Goal: Transaction & Acquisition: Purchase product/service

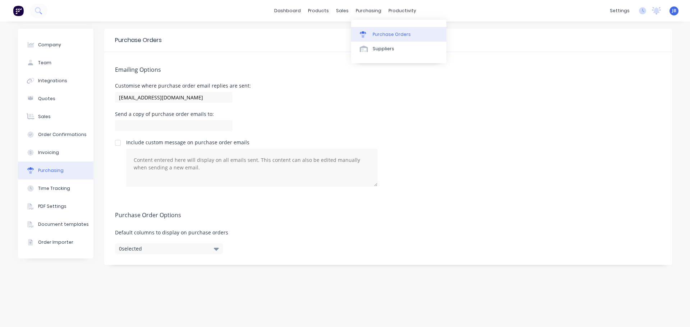
click at [373, 31] on div "Purchase Orders" at bounding box center [392, 34] width 38 height 6
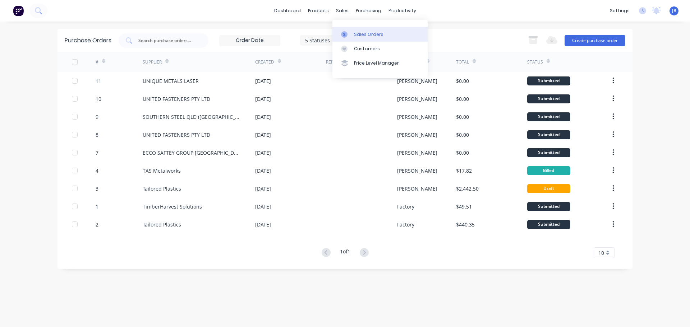
click at [356, 36] on div "Sales Orders" at bounding box center [368, 34] width 29 height 6
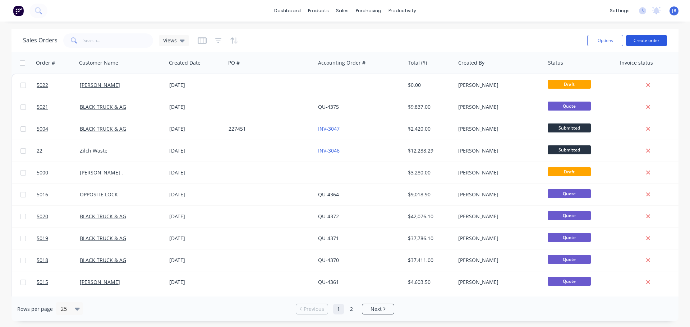
click at [640, 41] on button "Create order" at bounding box center [646, 40] width 41 height 11
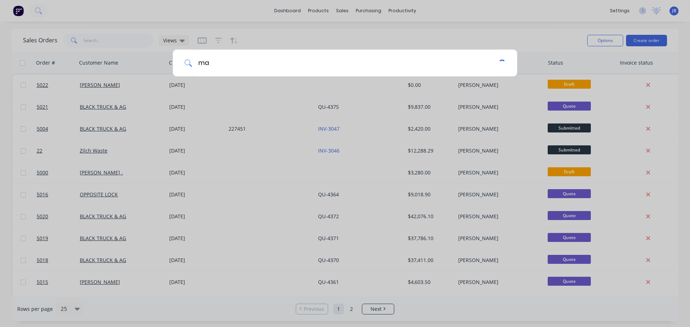
type input "m"
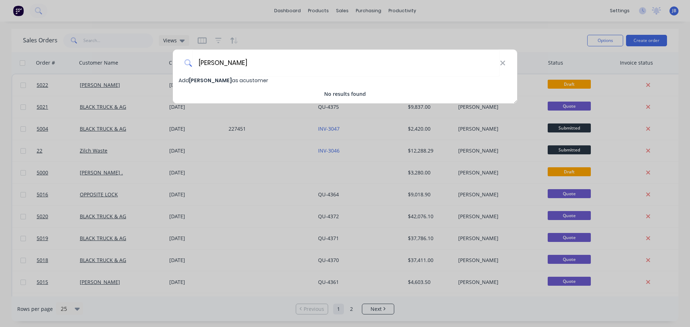
type input "[PERSON_NAME]"
click at [233, 82] on span "Add [PERSON_NAME] as a customer" at bounding box center [223, 80] width 89 height 7
select select "AU"
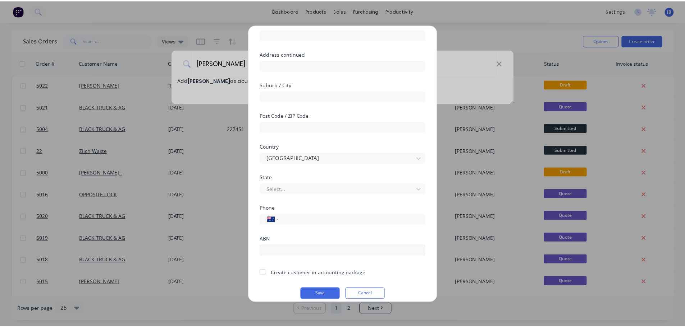
scroll to position [73, 0]
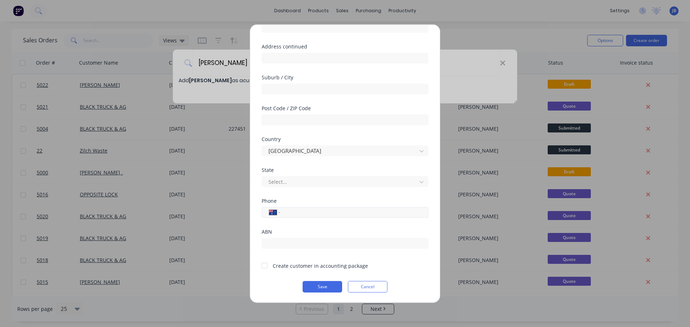
click at [317, 214] on input "tel" at bounding box center [352, 212] width 135 height 8
type input "0428 495 053"
click at [298, 267] on div "Create customer in accounting package" at bounding box center [320, 266] width 95 height 8
click at [267, 267] on div at bounding box center [264, 266] width 14 height 14
click at [317, 285] on button "Save" at bounding box center [323, 286] width 40 height 11
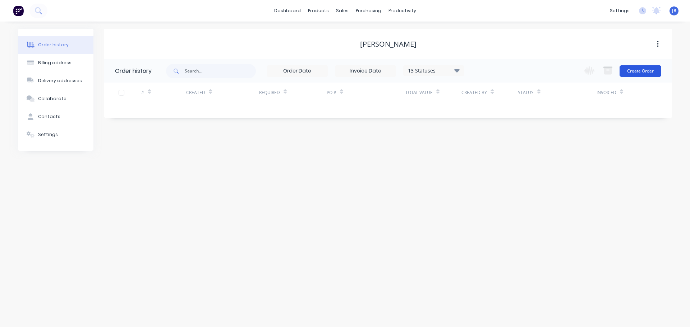
click at [645, 70] on button "Create Order" at bounding box center [641, 70] width 42 height 11
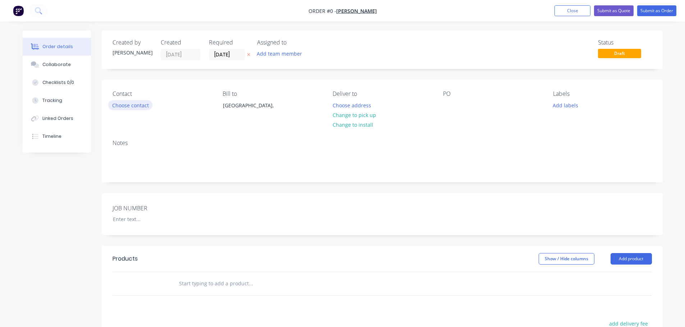
click at [140, 107] on button "Choose contact" at bounding box center [130, 105] width 44 height 10
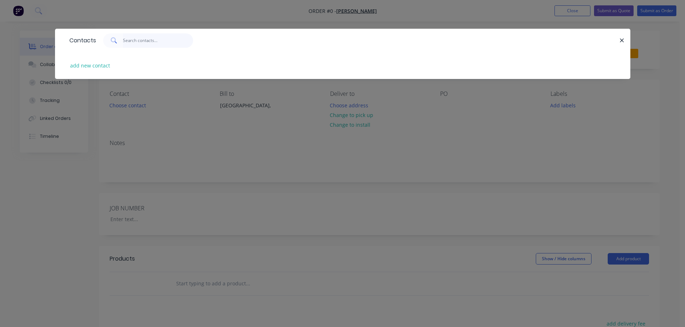
click at [167, 42] on input "text" at bounding box center [158, 40] width 70 height 14
click at [85, 67] on button "add new contact" at bounding box center [89, 66] width 47 height 10
select select "AU"
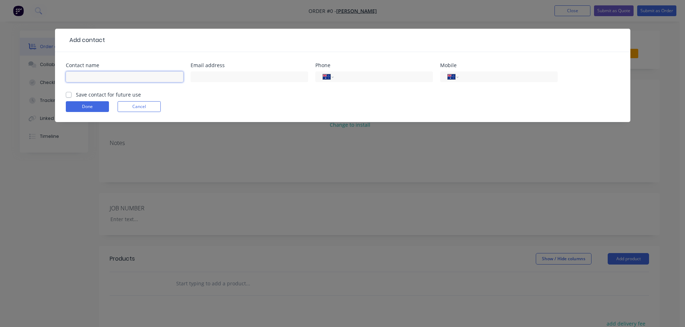
click at [149, 80] on input "text" at bounding box center [125, 77] width 118 height 11
type input "[PERSON_NAME]"
type input "[EMAIL_ADDRESS][DOMAIN_NAME]"
type input "0428 495 053"
click at [76, 95] on label "Save contact for future use" at bounding box center [108, 95] width 65 height 8
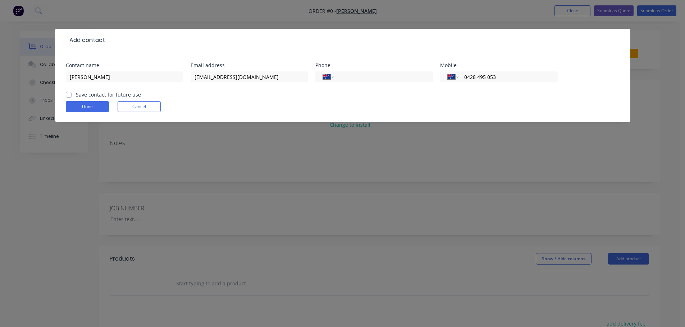
click at [69, 95] on input "Save contact for future use" at bounding box center [69, 94] width 6 height 7
checkbox input "true"
click at [74, 105] on button "Done" at bounding box center [87, 106] width 43 height 11
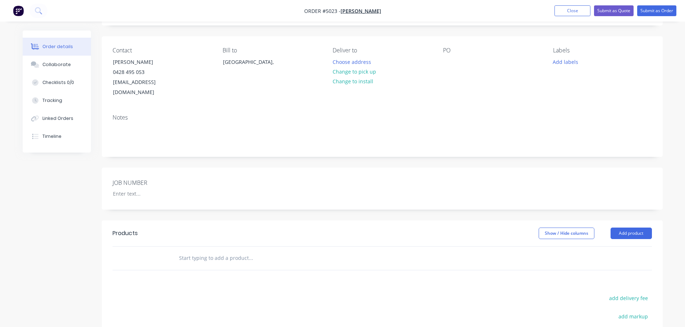
scroll to position [108, 0]
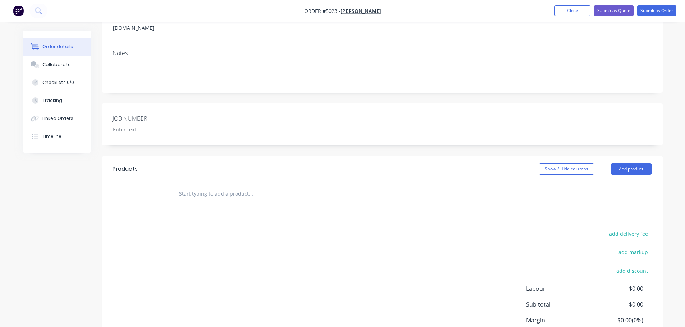
click at [210, 183] on div at bounding box center [299, 194] width 259 height 23
click at [212, 188] on input "text" at bounding box center [251, 194] width 144 height 14
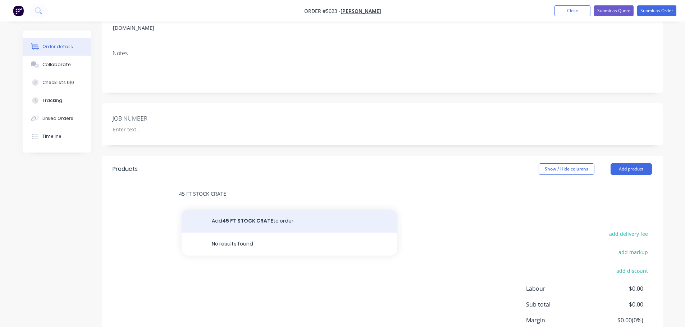
type input "45 FT STOCK CRATE"
click at [236, 210] on button "Add 45 FT STOCK CRATE to order" at bounding box center [289, 221] width 216 height 23
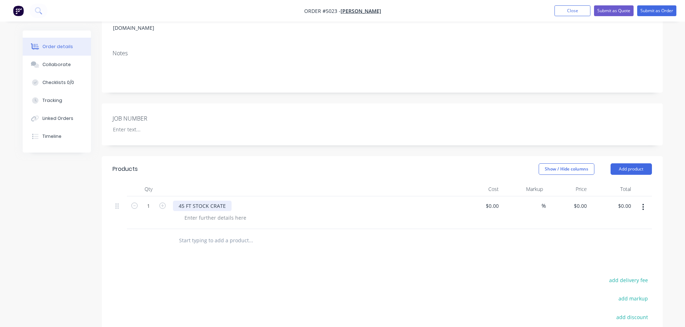
click at [225, 201] on div "45 FT STOCK CRATE" at bounding box center [202, 206] width 59 height 10
click at [224, 213] on div at bounding box center [215, 218] width 73 height 10
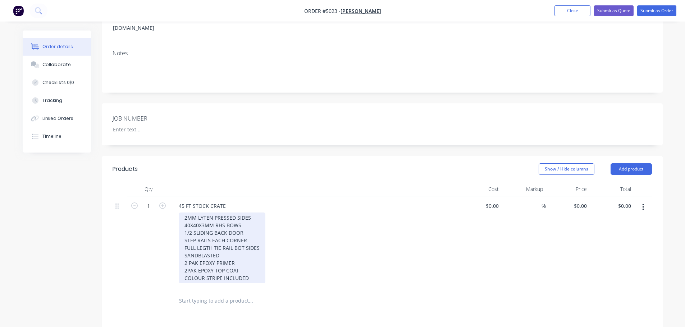
click at [185, 268] on div "2MM LYTEN PRESSED SIDES 40X40X3MM RHS BOWS 1/2 SLIDING BACK DOOR STEP RAILS EAC…" at bounding box center [222, 248] width 87 height 71
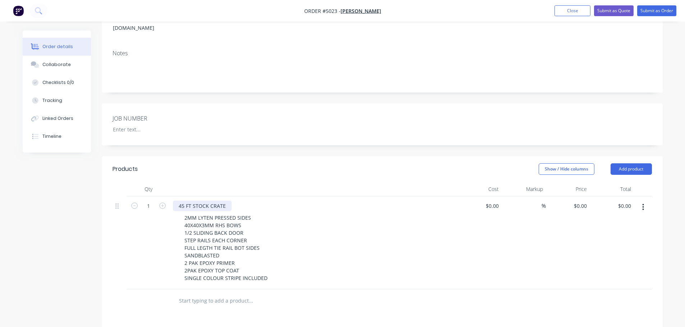
click at [209, 201] on div "45 FT STOCK CRATE" at bounding box center [202, 206] width 59 height 10
click at [302, 227] on div "2MM LYTEN PRESSED SIDES 40X40X3MM RHS BOWS 1/2 SLIDING BACK DOOR STEP RAILS EAC…" at bounding box center [317, 248] width 276 height 71
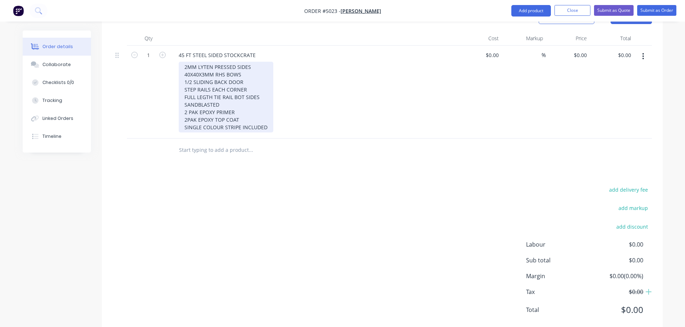
scroll to position [267, 0]
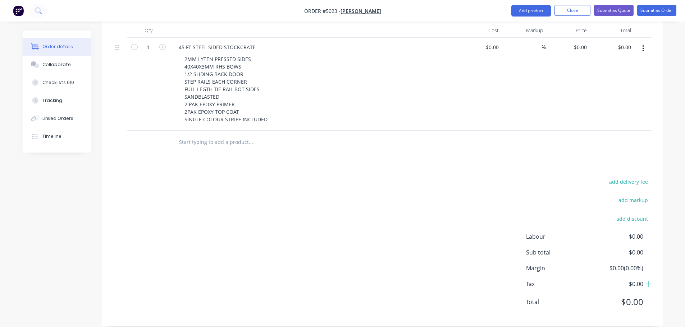
click at [239, 135] on input "text" at bounding box center [251, 142] width 144 height 14
type input "SIDELOAD DOORS"
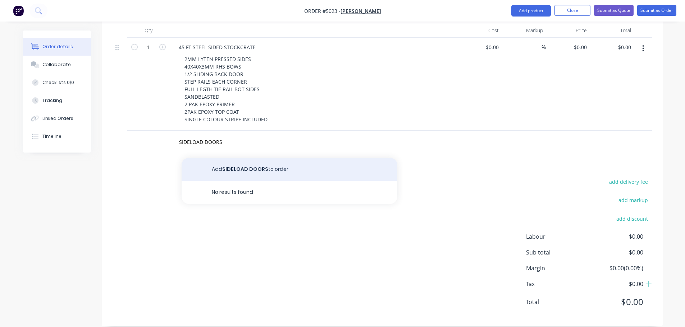
click at [282, 160] on button "Add SIDELOAD DOORS to order" at bounding box center [289, 169] width 216 height 23
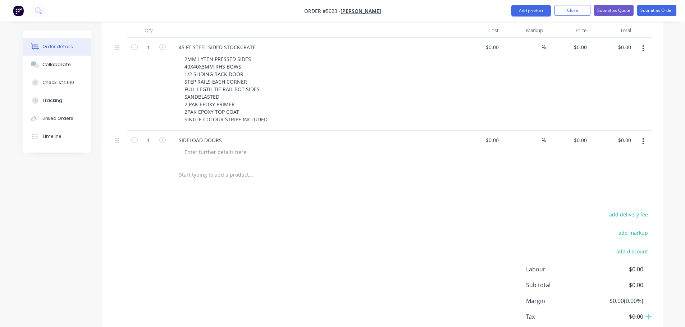
click at [250, 147] on div at bounding box center [317, 152] width 276 height 10
click at [212, 147] on div at bounding box center [215, 152] width 73 height 10
click at [235, 168] on input "text" at bounding box center [251, 175] width 144 height 14
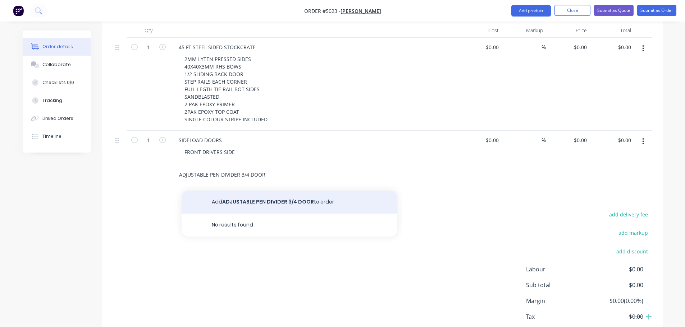
type input "ADJUSTABLE PEN DIVIDER 3/4 DOOR"
click at [275, 191] on button "Add ADJUSTABLE PEN DIVIDER 3/4 DOOR to order" at bounding box center [289, 202] width 216 height 23
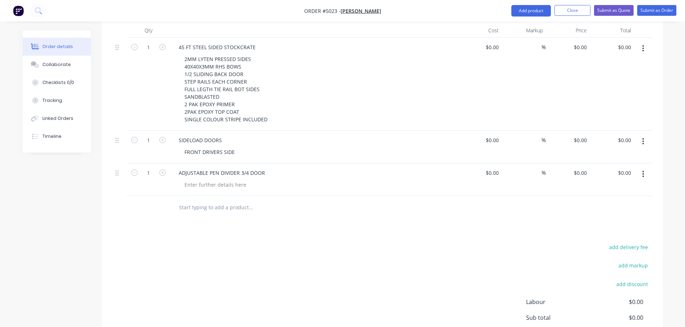
click at [271, 180] on div at bounding box center [317, 185] width 276 height 10
click at [239, 180] on div at bounding box center [215, 185] width 73 height 10
click at [163, 170] on icon "button" at bounding box center [162, 173] width 6 height 6
type input "2"
click at [207, 201] on input "text" at bounding box center [251, 208] width 144 height 14
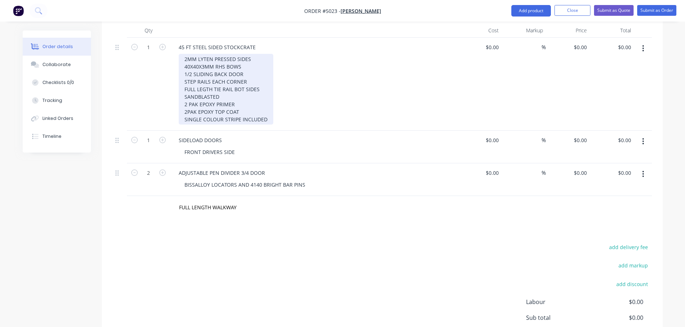
click at [244, 79] on div "2MM LYTEN PRESSED SIDES 40X40X3MM RHS BOWS 1/2 SLIDING BACK DOOR STEP RAILS EAC…" at bounding box center [226, 89] width 95 height 71
click at [232, 96] on div "2MM LYTEN PRESSED SIDES 40X40X3MM RHS BOWS 1/2 SLIDING BACK DOOR STEP RAILS EAC…" at bounding box center [226, 89] width 95 height 71
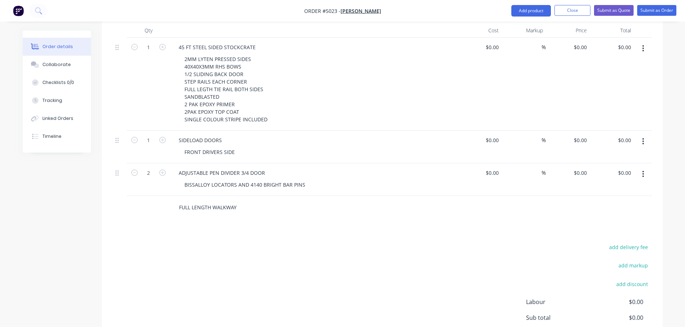
click at [237, 201] on input "FULL LENGTH WALKWAY" at bounding box center [251, 208] width 144 height 14
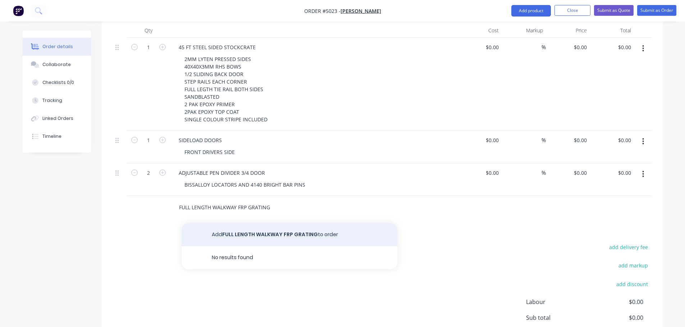
type input "FULL LENGTH WALKWAY FRP GRATING"
click at [235, 229] on button "Add FULL LENGTH WALKWAY FRP GRATING to order" at bounding box center [289, 235] width 216 height 23
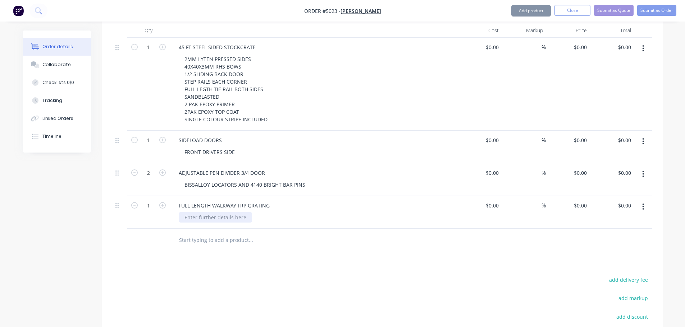
drag, startPoint x: 230, startPoint y: 218, endPoint x: 226, endPoint y: 209, distance: 9.9
click at [226, 212] on div at bounding box center [215, 217] width 73 height 10
click at [225, 233] on input "text" at bounding box center [251, 240] width 144 height 14
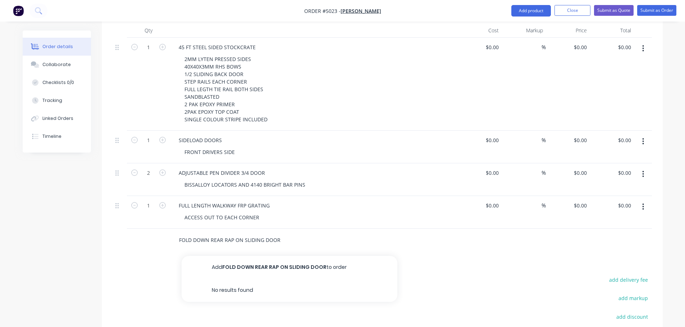
click at [229, 233] on input "FOLD DOWN REAR RAP ON SLIDING DOOR" at bounding box center [251, 240] width 144 height 14
click at [269, 233] on input "FOLD DOWN REAR RAMP ON SLIDING DOOR" at bounding box center [251, 240] width 144 height 14
click at [285, 233] on input "FOLD DOWN REAR RAMP ON SLIDING DOOR" at bounding box center [251, 240] width 144 height 14
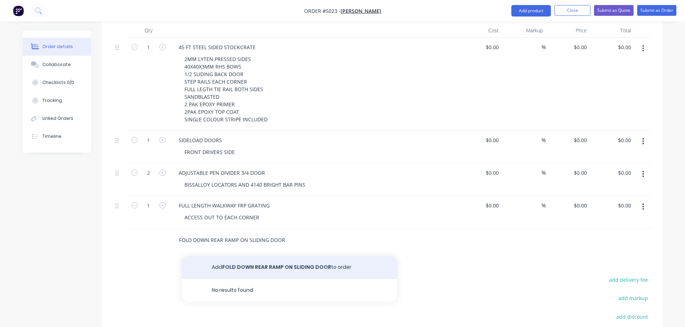
type input "FOLD DOWN REAR RAMP ON SLIDING DOOR"
click at [253, 257] on button "Add FOLD DOWN REAR RAMP ON SLIDING DOOR to order" at bounding box center [289, 267] width 216 height 23
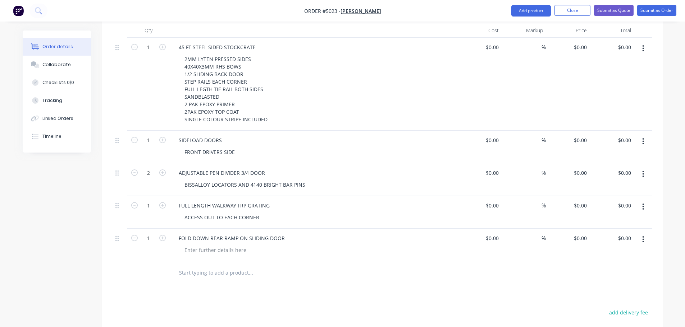
click at [208, 266] on input "text" at bounding box center [251, 273] width 144 height 14
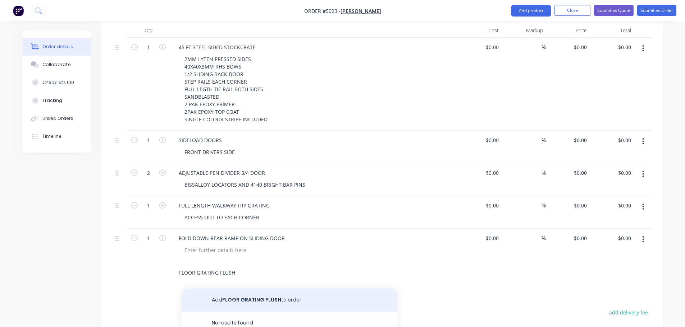
type input "FLOOR GRATING FLUSH"
click at [252, 294] on button "Add FLOOR GRATING FLUSH to order" at bounding box center [289, 300] width 216 height 23
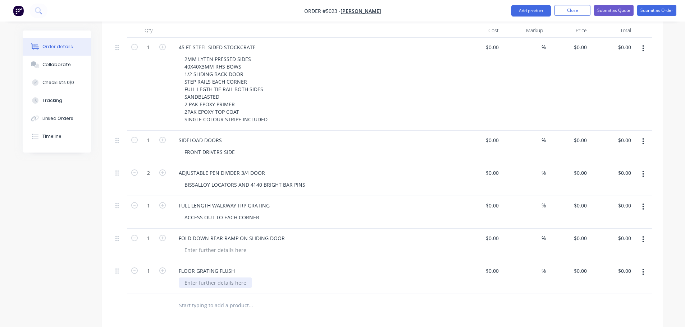
click at [233, 278] on div at bounding box center [215, 283] width 73 height 10
type input "$0.00"
click at [318, 135] on div "SIDELOAD DOORS" at bounding box center [314, 140] width 282 height 10
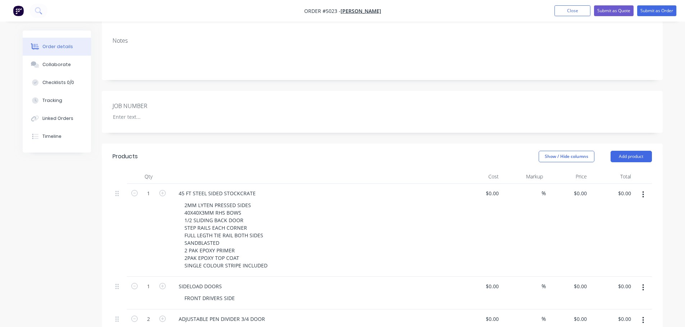
scroll to position [159, 0]
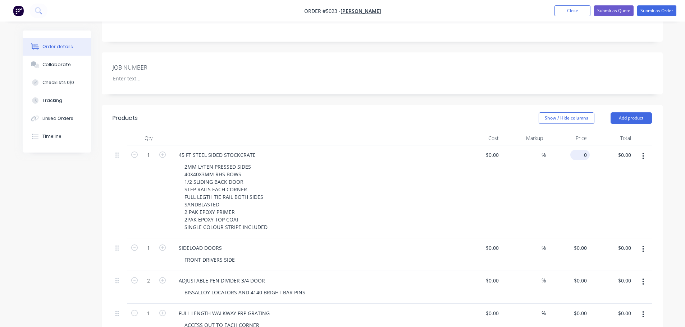
click at [580, 150] on div "0 $0.00" at bounding box center [579, 155] width 19 height 10
type input "$38,250.00"
click at [579, 243] on div "0 0" at bounding box center [583, 248] width 11 height 10
type input "$1,835.00"
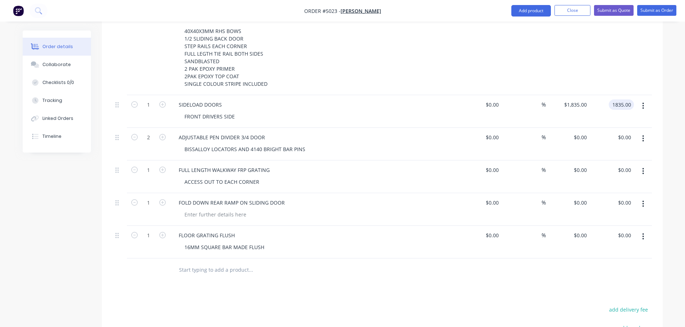
scroll to position [303, 0]
type input "$1,835.00"
click at [578, 132] on div "0 $0.00" at bounding box center [579, 137] width 19 height 10
type input "$3,465.00"
type input "$6,930.00"
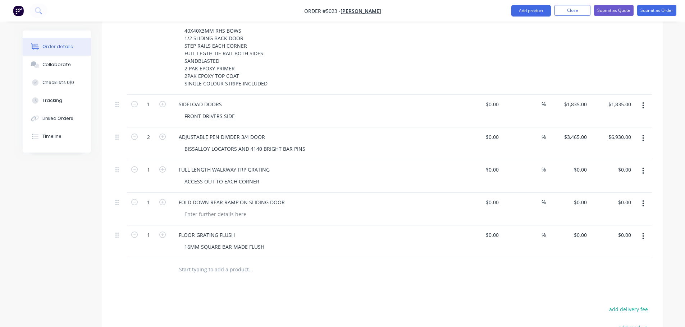
scroll to position [317, 0]
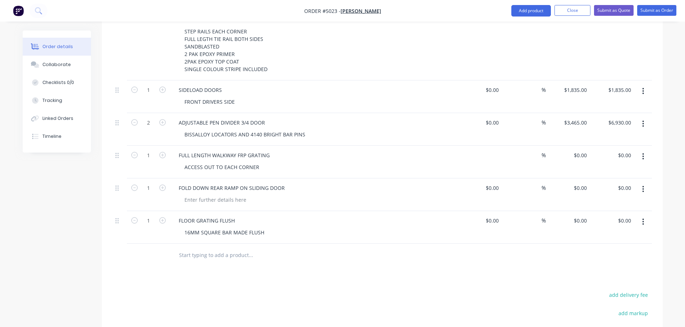
type input "$0.00"
type input "0"
click at [491, 150] on div "$0.00 $0.00" at bounding box center [491, 155] width 19 height 10
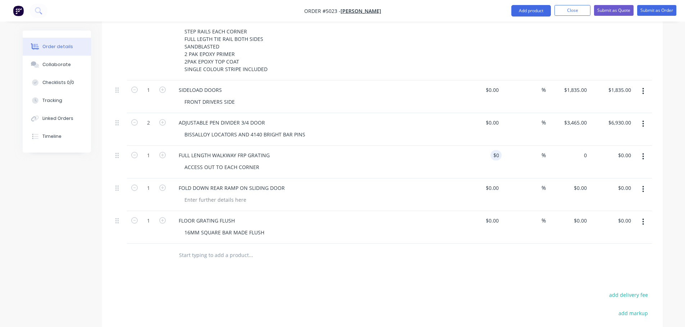
type input "0"
type input "$0.00"
type input "0"
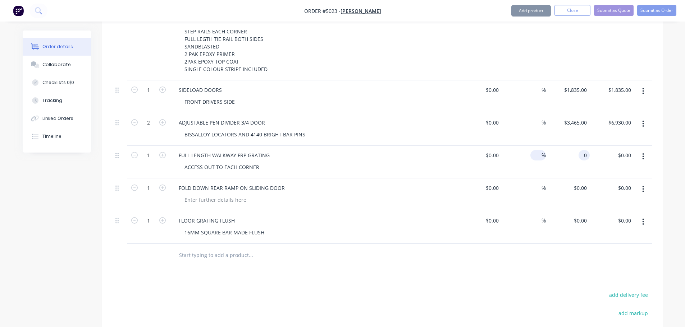
type input "$0.00"
type input "0"
type input "$0.00"
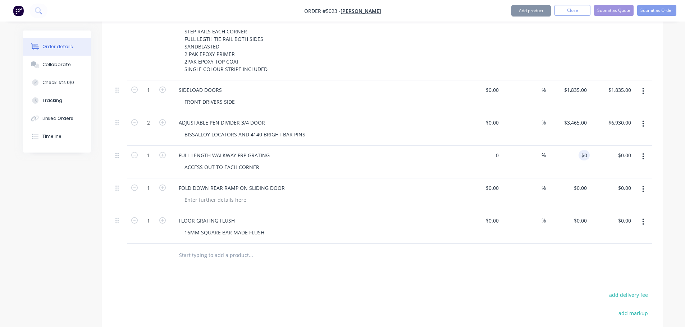
type input "$0.00"
type input "0"
type input "$0.00"
click at [578, 147] on div "$0.00 $0.00" at bounding box center [568, 162] width 44 height 33
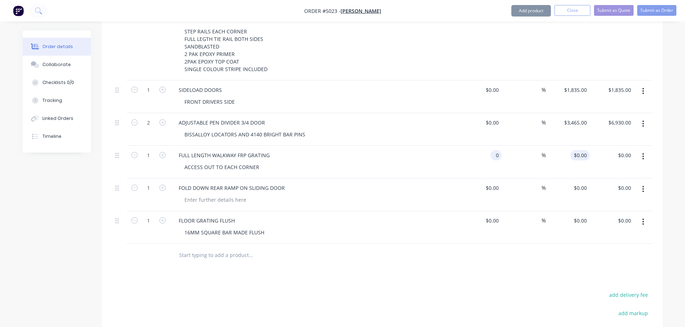
type input "0"
type input "$0.00"
type input "0"
type input "$0.00"
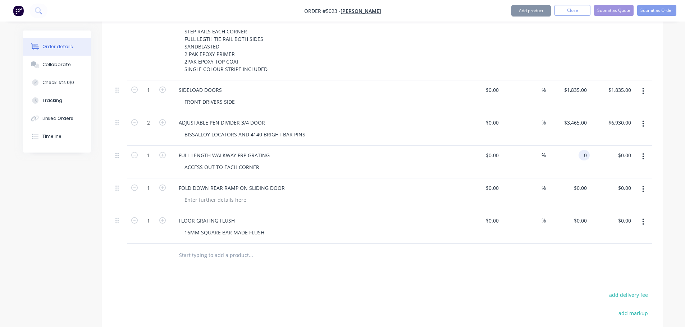
type input "0"
type input "$0.00"
type input "0"
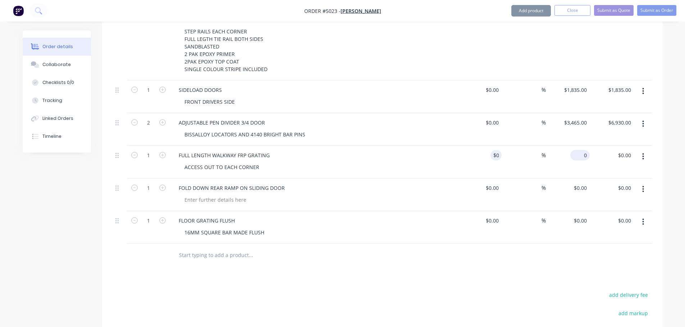
type input "0"
type input "$0.00"
type input "0"
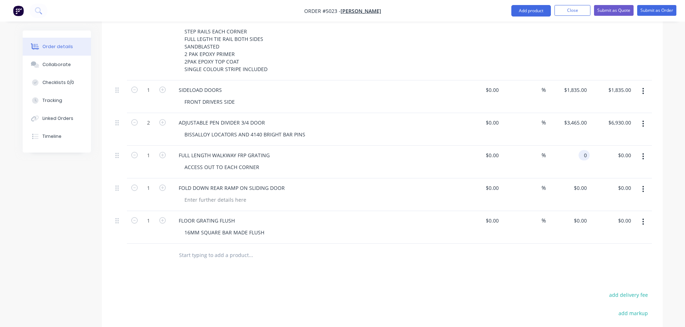
type input "$0.00"
type input "0"
type input "$0.00"
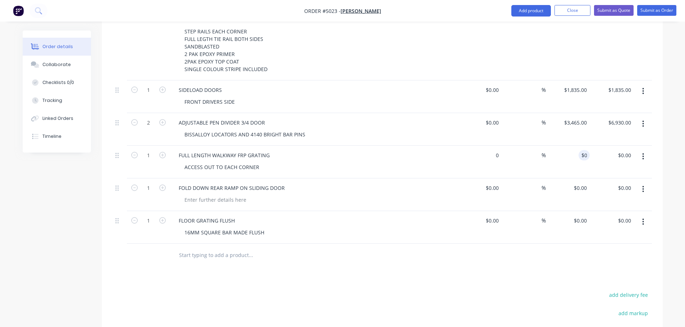
type input "$0.00"
type input "05"
type input "0"
type input "$5.00"
type input "$0.00"
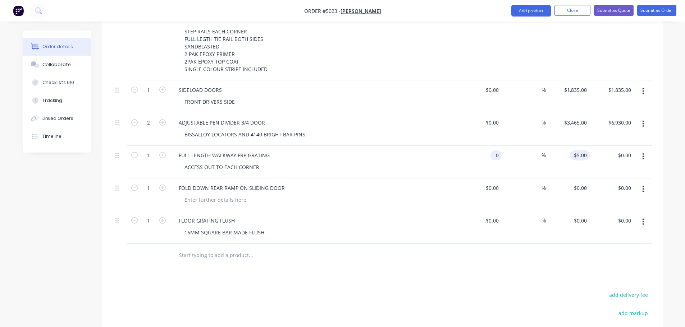
type input "0"
type input "$0.00"
type input "0"
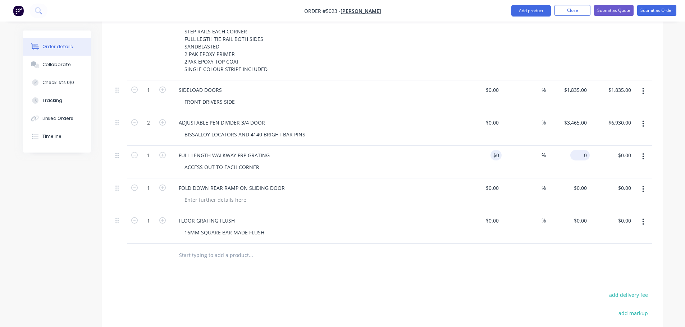
type input "0"
type input "$0.00"
type input "0"
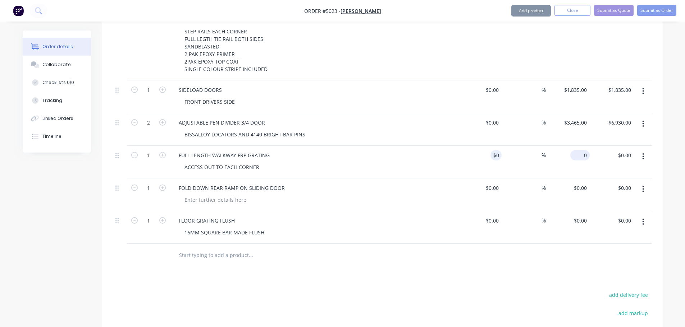
type input "$0.00"
type input "06"
type input "0"
type input "$6.00"
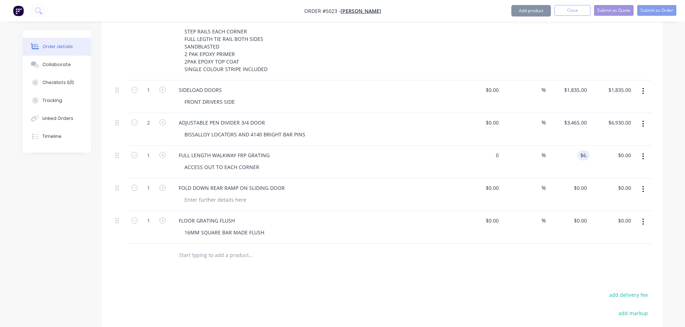
type input "$0.00"
type input "0"
type input "$0.00"
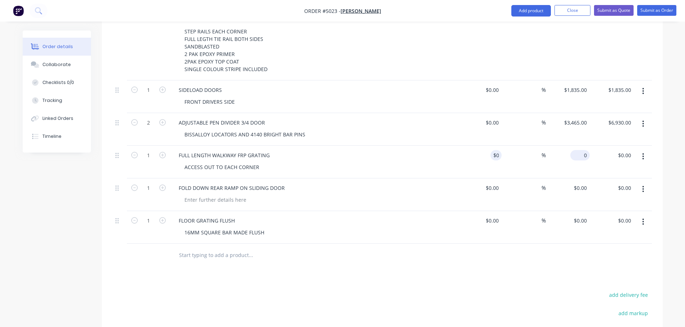
type input "07"
type input "0"
type input "$0.00"
type input "0"
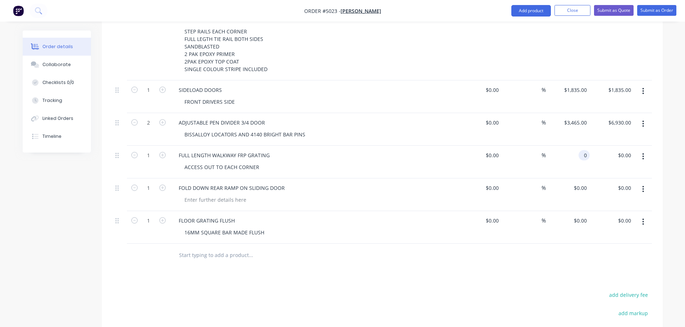
type input "0"
type input "$0.00"
type input "0"
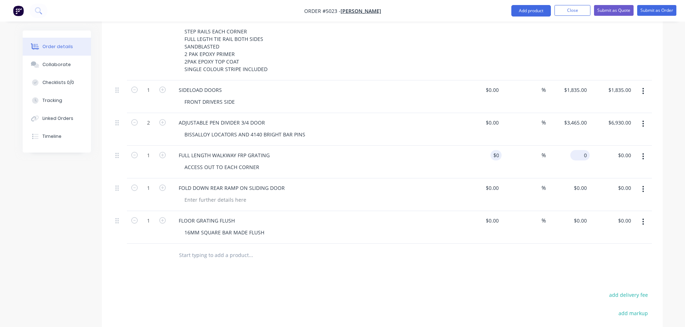
type input "$0.00"
type input "0"
type input "$0.00"
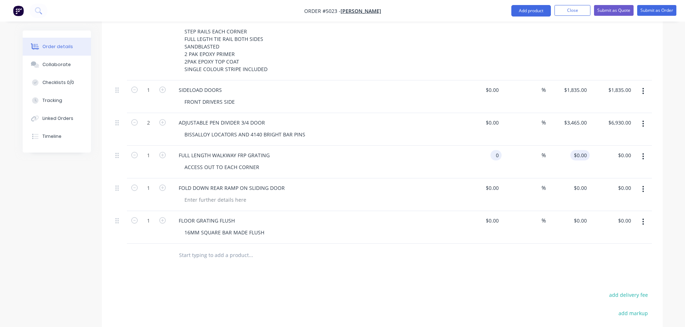
type input "$0.00"
type input "0"
type input "$0.00"
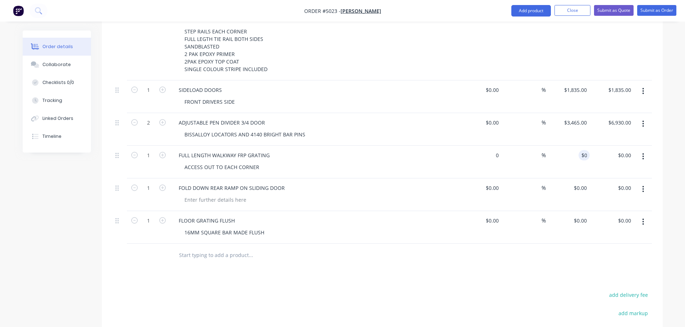
type input "0"
type input "$0.00"
type input "0"
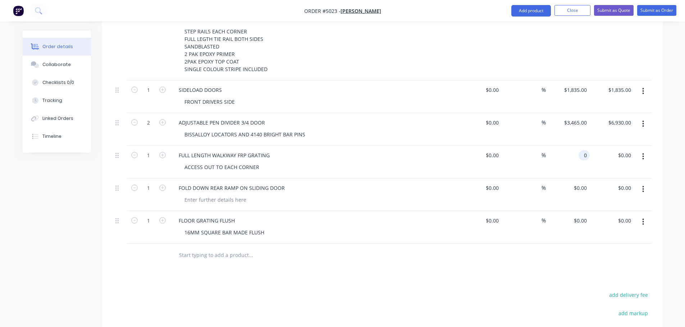
type input "0"
type input "$0.00"
type input "0"
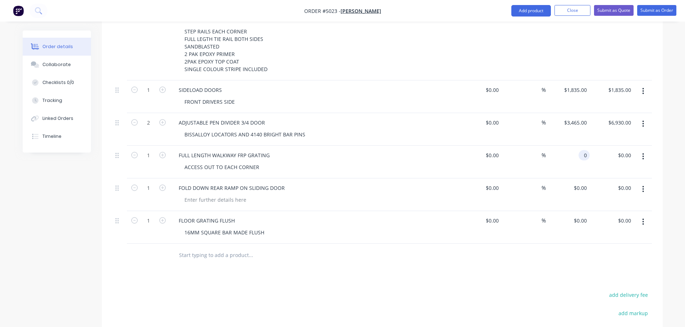
type input "$0.00"
type input "0"
type input "$0.00"
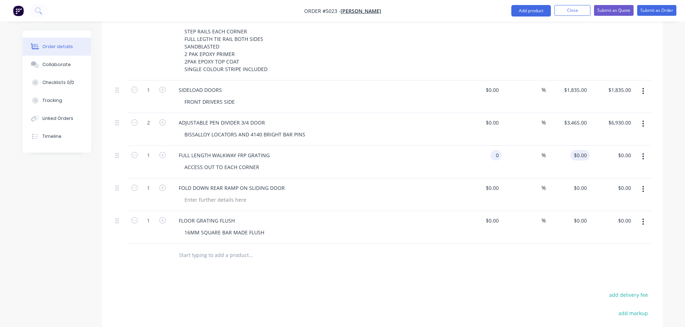
type input "$0.00"
type input "0"
type input "$0.00"
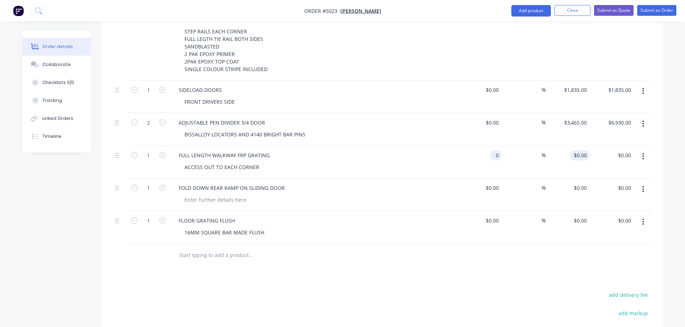
type input "0"
type input "$0.00"
type input "0"
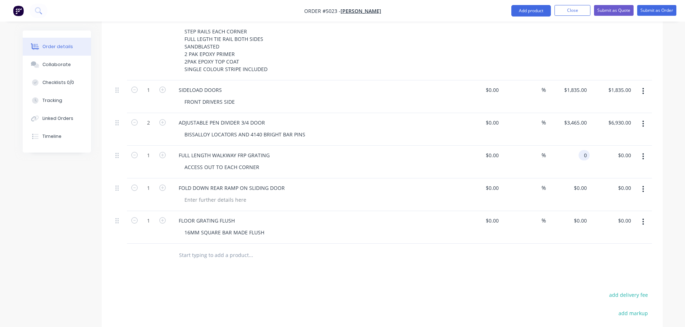
type input "0"
type input "$0.00"
type input "0"
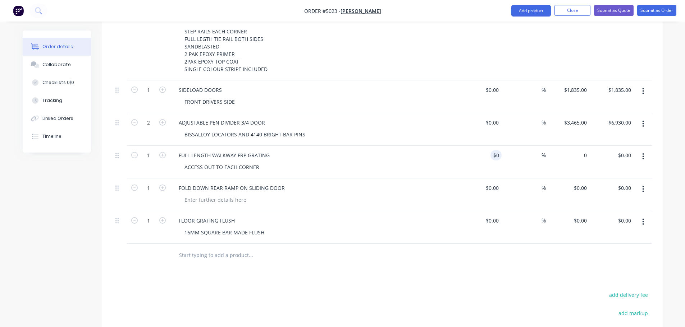
type input "$0.00"
type input "0"
type input "$0.00"
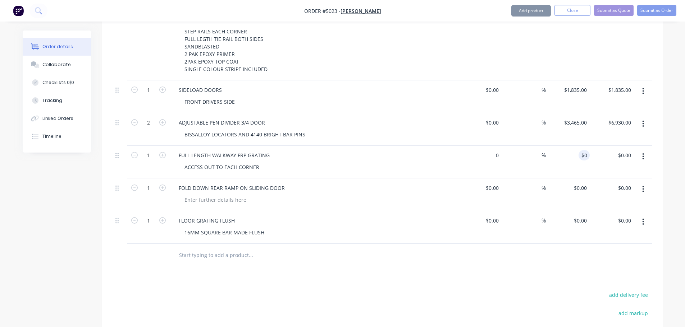
click at [391, 118] on div "ADJUSTABLE PEN DIVIDER 3/4 DOOR" at bounding box center [314, 123] width 282 height 10
type input "$0.00"
type input "0"
type input "$0.00"
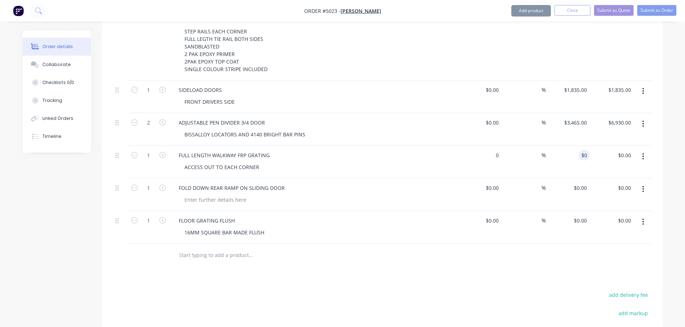
type input "$0.00"
type input "0"
type input "$0.00"
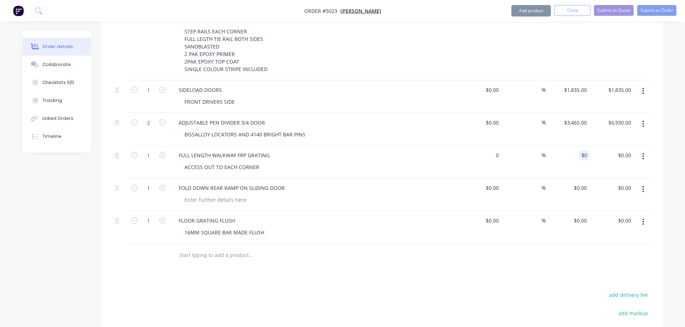
type input "0"
type input "$0.00"
click at [425, 59] on div "2MM LYTEN PRESSED SIDES 40X40X3MM RHS BOWS 1/2 SLIDING BACK DOOR STEP RAILS EAC…" at bounding box center [317, 39] width 276 height 71
type input "0"
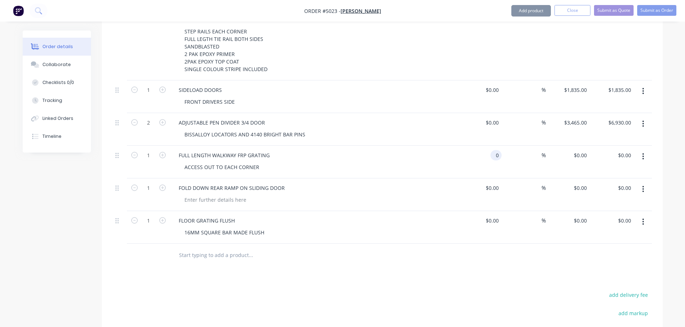
type input "$0.00"
type input "0"
type input "$0.00"
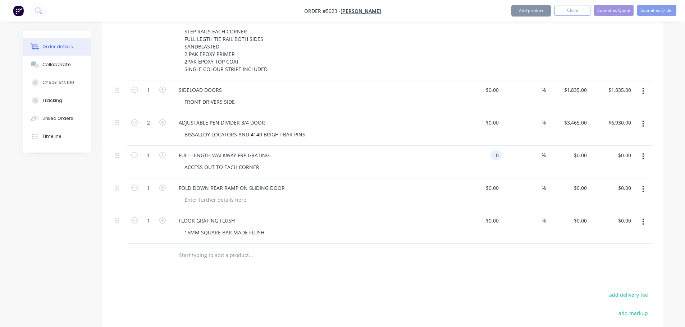
type input "$0.00"
type input "0"
type input "$0.00"
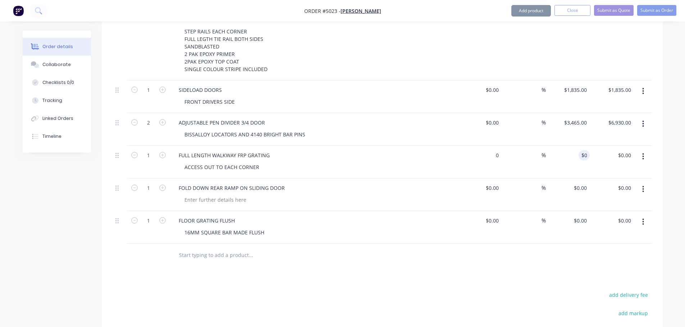
type input "0"
type input "$0.00"
type input "0"
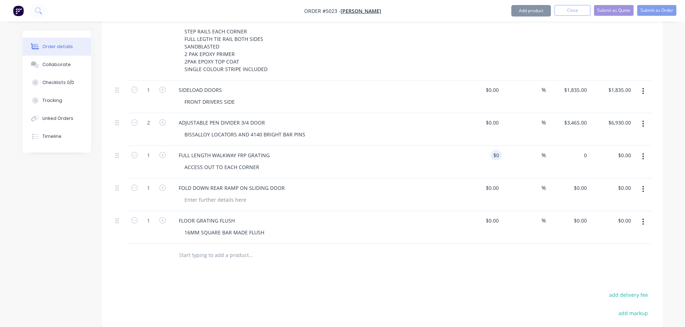
type input "0"
type input "$0.00"
click at [446, 23] on header "Products Show / Hide columns Add product" at bounding box center [382, 13] width 561 height 26
type input "$0.00"
type input "0"
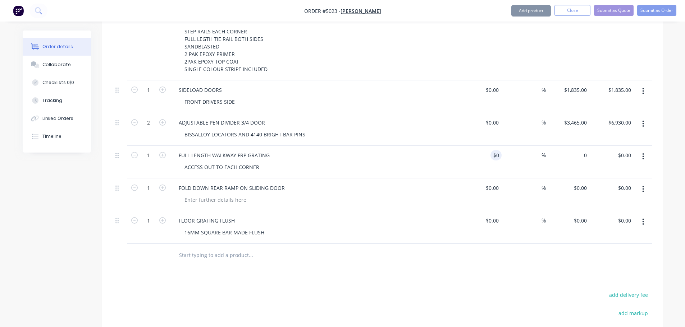
type input "0"
type input "$0.00"
type input "0"
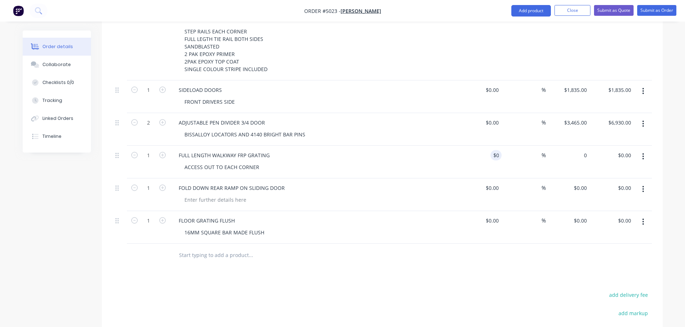
type input "$0.00"
type input "0"
type input "$0.00"
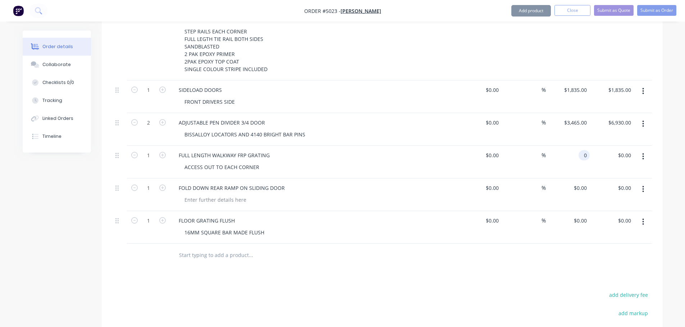
click at [586, 150] on input "0" at bounding box center [585, 155] width 8 height 10
click at [580, 183] on div "0 $0.00" at bounding box center [579, 188] width 19 height 10
click at [581, 216] on div "0 $0.00" at bounding box center [579, 221] width 19 height 10
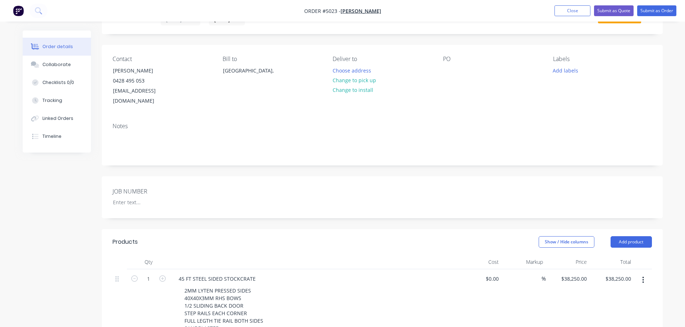
scroll to position [143, 0]
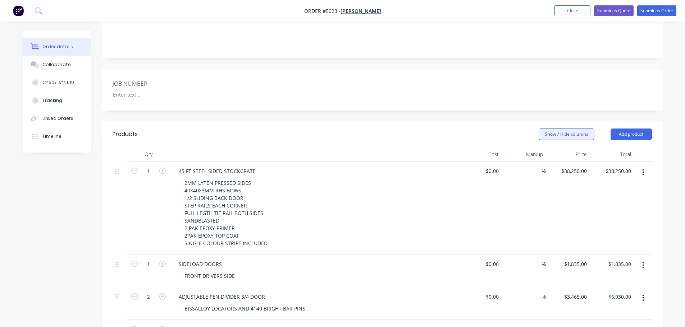
click at [556, 129] on button "Show / Hide columns" at bounding box center [566, 134] width 56 height 11
click at [547, 147] on span at bounding box center [550, 148] width 6 height 6
click at [541, 145] on input "Cost" at bounding box center [541, 145] width 0 height 0
click at [549, 156] on span at bounding box center [550, 158] width 6 height 6
click at [541, 155] on input "Markup" at bounding box center [541, 155] width 0 height 0
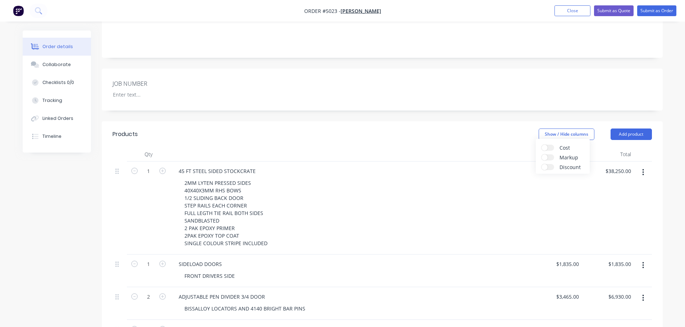
click at [480, 134] on header "Products Show / Hide columns Add product" at bounding box center [382, 134] width 561 height 26
click at [422, 108] on div "Created by [PERSON_NAME] Created [DATE] Required [DATE] Assigned to Add team me…" at bounding box center [382, 243] width 561 height 710
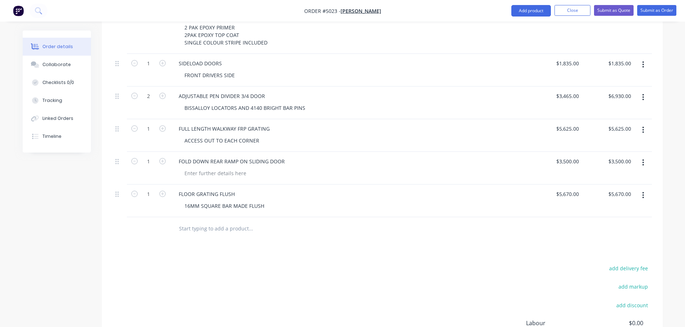
scroll to position [271, 0]
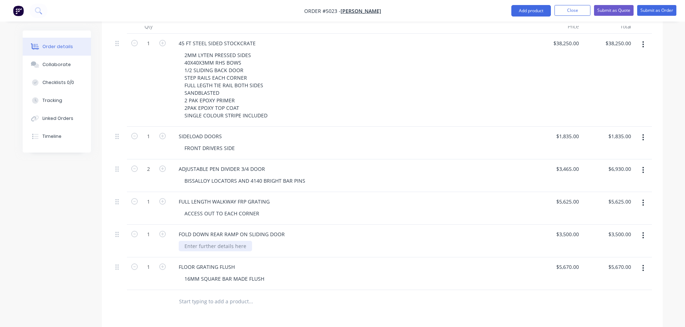
click at [233, 241] on div at bounding box center [215, 246] width 73 height 10
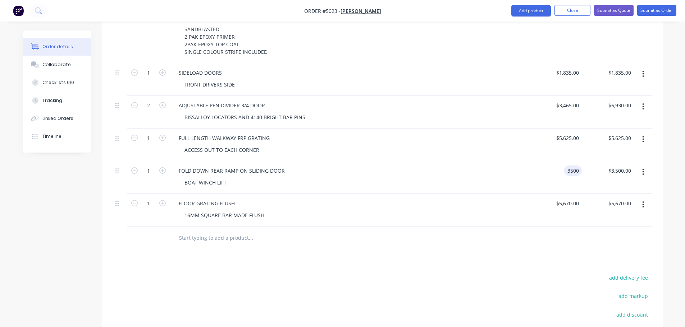
scroll to position [342, 0]
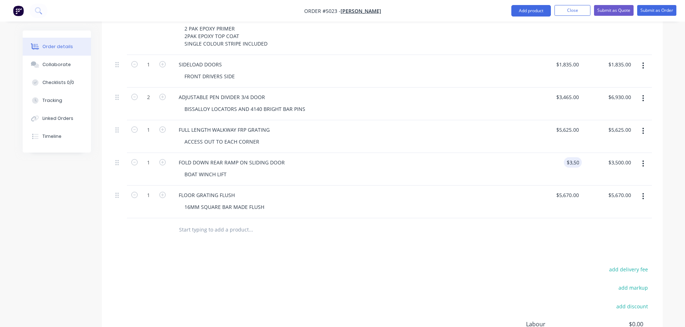
click at [339, 169] on div "BOAT WINCH LIFT" at bounding box center [353, 174] width 348 height 10
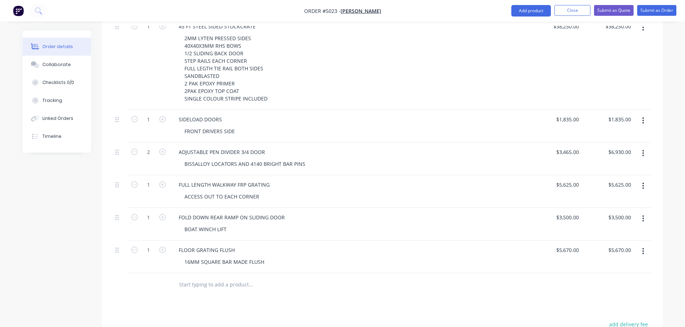
scroll to position [36, 0]
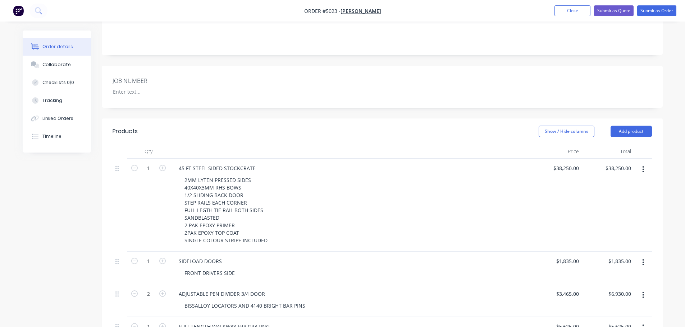
scroll to position [144, 0]
click at [607, 11] on button "Submit as Quote" at bounding box center [614, 10] width 40 height 11
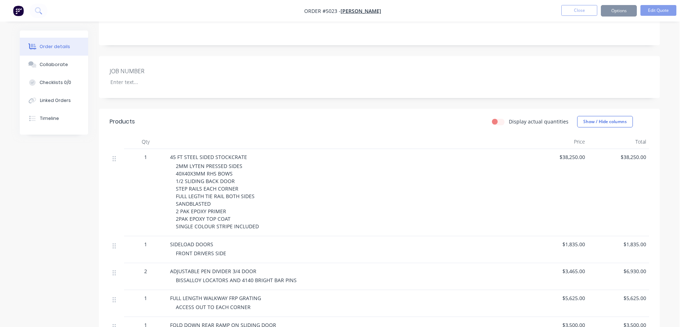
scroll to position [0, 0]
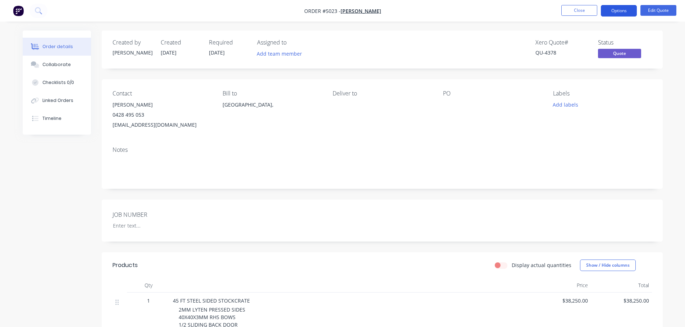
click at [615, 8] on button "Options" at bounding box center [618, 10] width 36 height 11
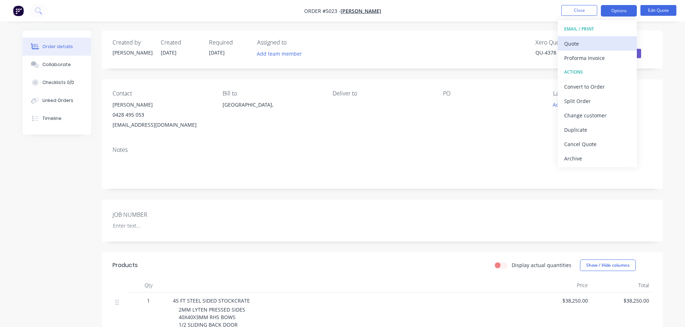
click at [577, 46] on div "Quote" at bounding box center [597, 43] width 66 height 10
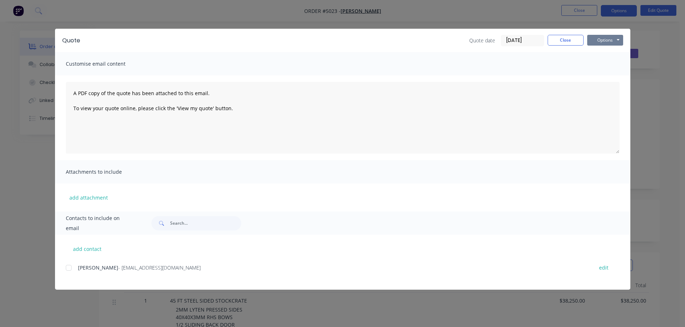
click at [607, 39] on button "Options" at bounding box center [605, 40] width 36 height 11
click at [603, 66] on button "Print" at bounding box center [610, 65] width 46 height 12
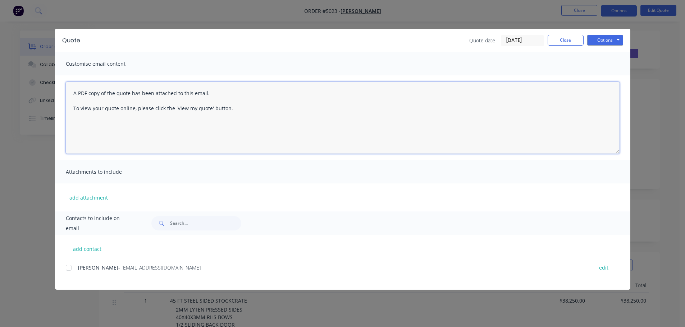
click at [180, 147] on textarea "A PDF copy of the quote has been attached to this email. To view your quote onl…" at bounding box center [342, 118] width 553 height 72
click at [92, 125] on textarea "A PDF copy of the quote has been attached to this email. To view your quote onl…" at bounding box center [342, 118] width 553 height 72
drag, startPoint x: 75, startPoint y: 129, endPoint x: 195, endPoint y: 119, distance: 120.4
click at [76, 128] on textarea "A PDF copy of the quote has been attached to this email. To view your quote onl…" at bounding box center [342, 118] width 553 height 72
click at [251, 114] on textarea "A PDF copy of the quote has been attached to this email. To view your quote onl…" at bounding box center [342, 118] width 553 height 72
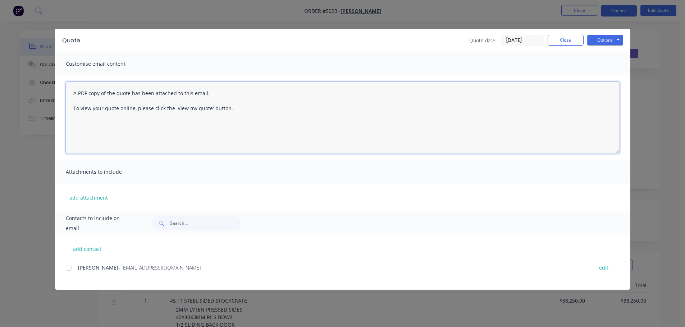
paste textarea "Please note: This Quote is Valid for 30 days. ***If you wish to proceed with th…"
click at [289, 124] on textarea "A PDF copy of the quote has been attached to this email. To view your quote onl…" at bounding box center [342, 118] width 553 height 72
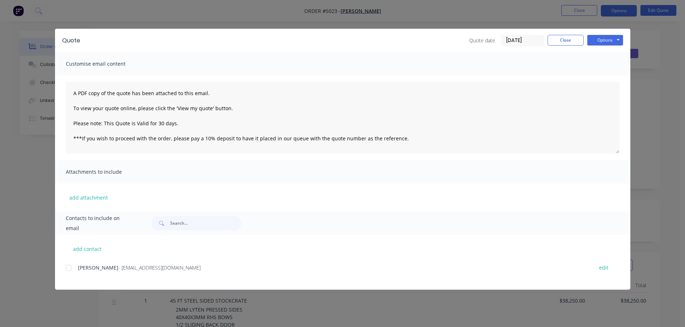
click at [64, 265] on div "add contact [PERSON_NAME] - [EMAIL_ADDRESS][DOMAIN_NAME] edit" at bounding box center [342, 262] width 575 height 55
click at [67, 270] on div at bounding box center [68, 268] width 14 height 14
click at [601, 41] on button "Options" at bounding box center [605, 40] width 36 height 11
click at [603, 79] on button "Email" at bounding box center [610, 77] width 46 height 12
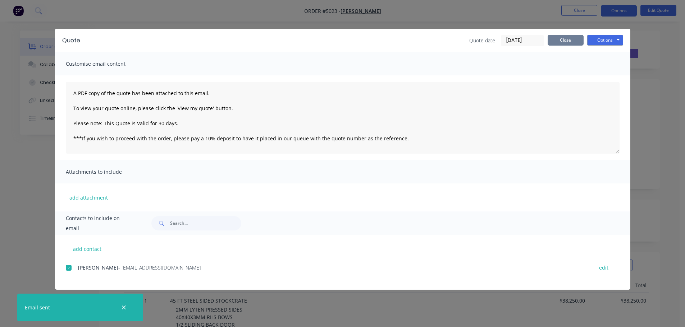
click at [572, 44] on button "Close" at bounding box center [565, 40] width 36 height 11
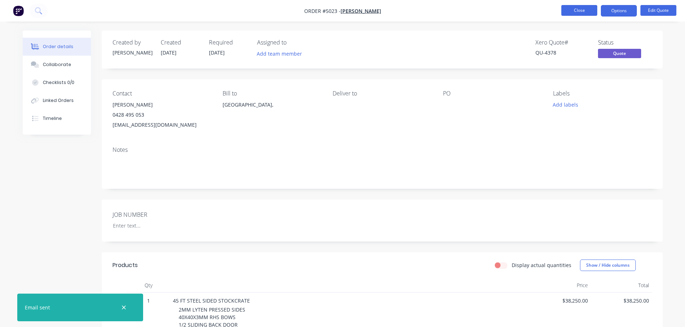
click at [578, 9] on button "Close" at bounding box center [579, 10] width 36 height 11
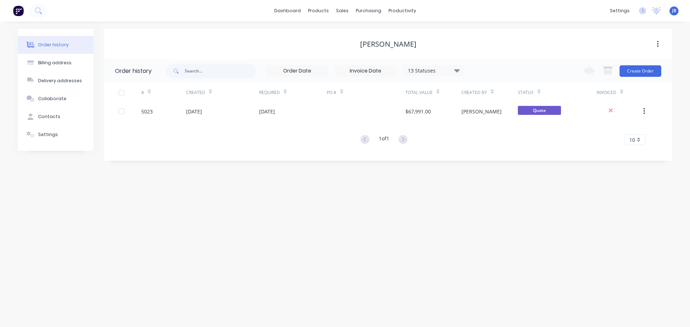
click at [16, 11] on img at bounding box center [18, 10] width 11 height 11
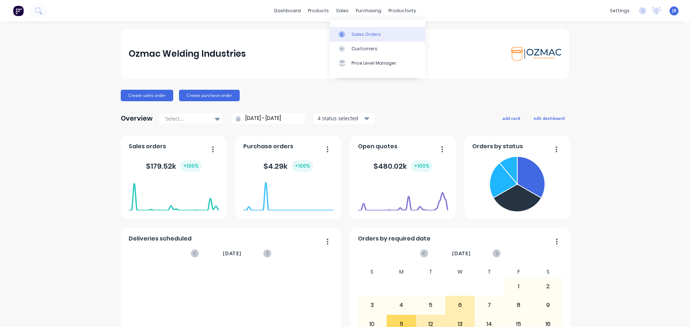
click at [363, 35] on div "Sales Orders" at bounding box center [365, 34] width 29 height 6
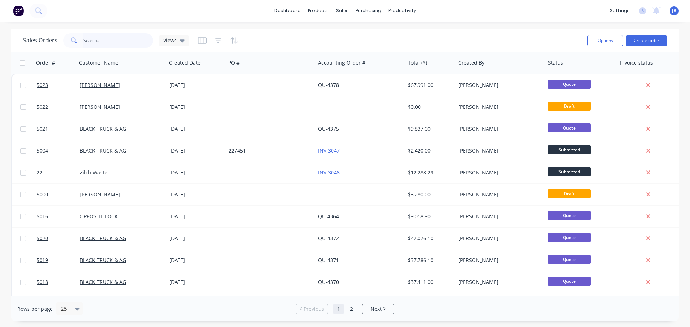
click at [111, 40] on input "text" at bounding box center [118, 40] width 70 height 14
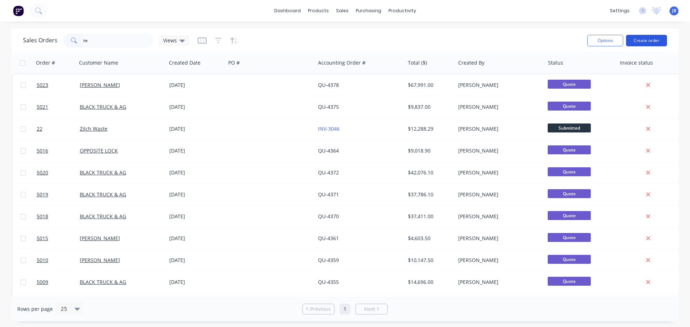
click at [646, 41] on button "Create order" at bounding box center [646, 40] width 41 height 11
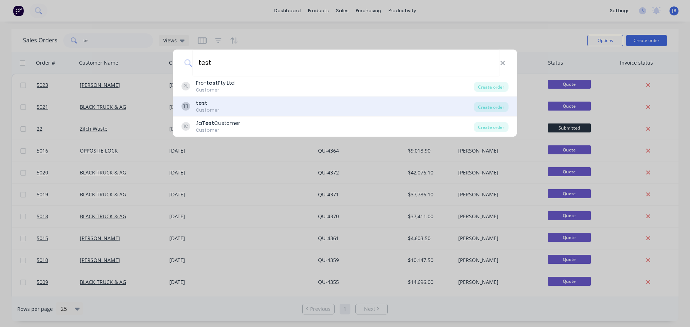
click at [231, 104] on div "TT test Customer" at bounding box center [327, 107] width 292 height 14
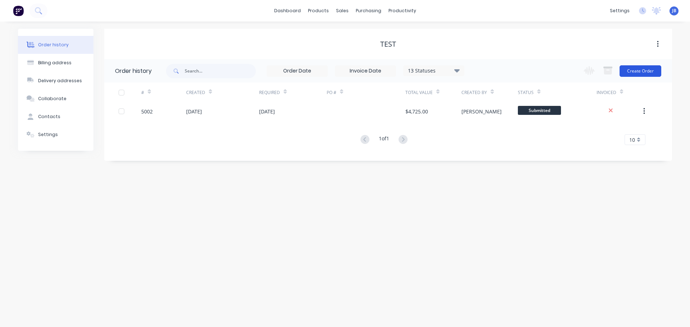
click at [643, 74] on button "Create Order" at bounding box center [641, 70] width 42 height 11
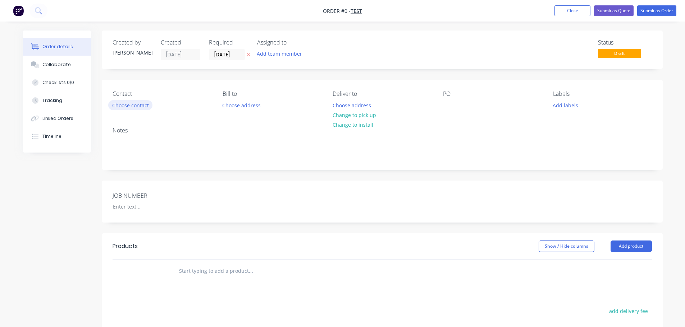
click at [134, 105] on button "Choose contact" at bounding box center [130, 105] width 44 height 10
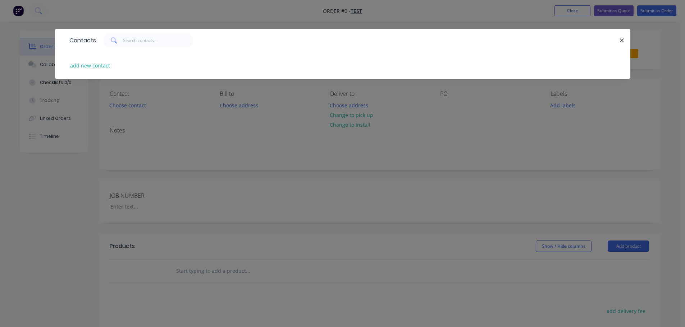
click at [622, 39] on icon "button" at bounding box center [621, 40] width 5 height 6
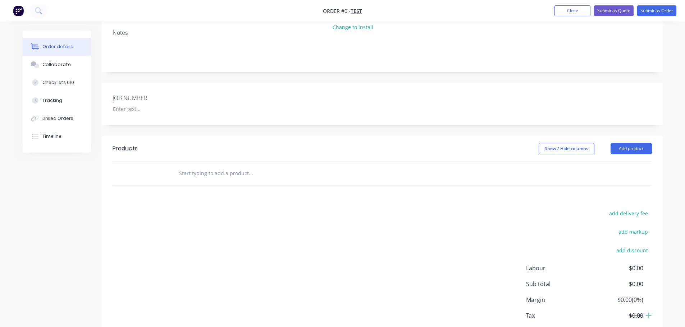
scroll to position [108, 0]
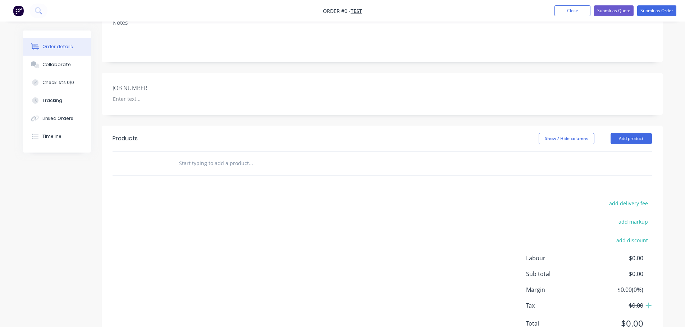
click at [229, 165] on input "text" at bounding box center [251, 163] width 144 height 14
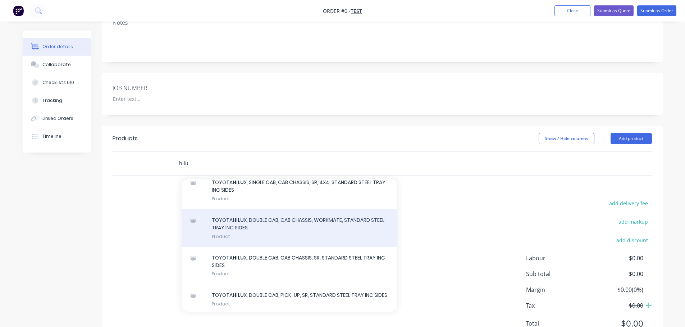
scroll to position [144, 0]
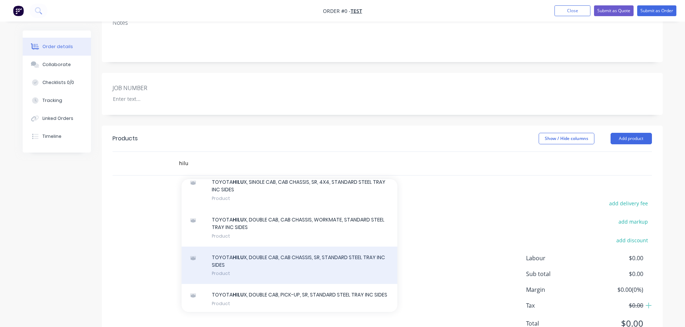
click at [319, 260] on div "TOYOTA HILU X, DOUBLE CAB, CAB CHASSIS, SR, STANDARD STEEL TRAY INC SIDES Produ…" at bounding box center [289, 266] width 216 height 38
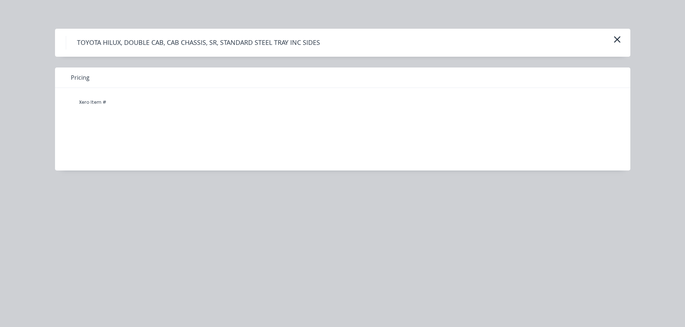
click at [208, 143] on div "Xero Item #" at bounding box center [337, 124] width 564 height 72
click at [155, 146] on div "Xero Item #" at bounding box center [337, 124] width 564 height 72
click at [149, 145] on div "Xero Item #" at bounding box center [337, 124] width 564 height 72
click at [147, 144] on div "Xero Item #" at bounding box center [337, 124] width 564 height 72
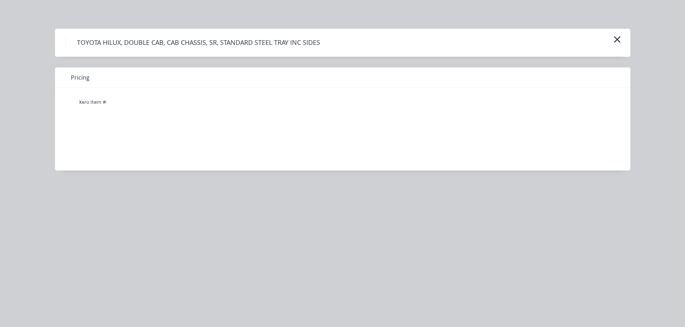
click at [153, 144] on div "Xero Item #" at bounding box center [337, 124] width 564 height 72
click at [617, 41] on icon "button" at bounding box center [617, 39] width 8 height 10
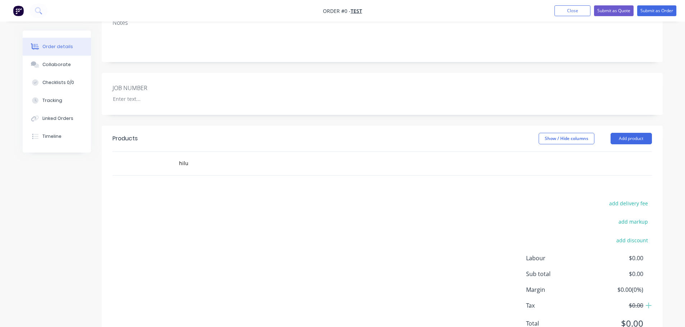
scroll to position [139, 0]
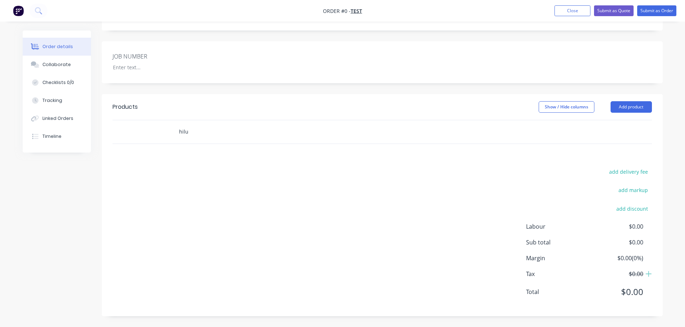
click at [207, 137] on input "hilu" at bounding box center [251, 132] width 144 height 14
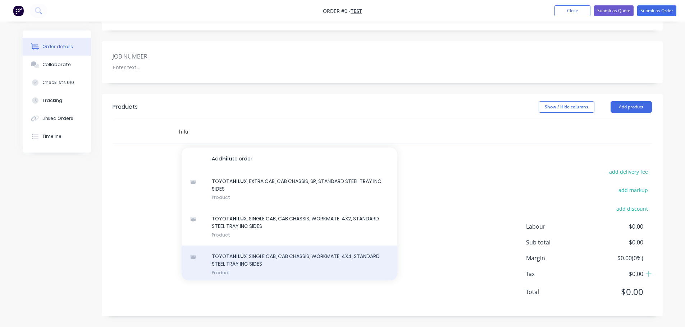
click at [240, 262] on div "TOYOTA HILU X, SINGLE CAB, CAB CHASSIS, WORKMATE, 4X4, STANDARD STEEL TRAY INC …" at bounding box center [289, 265] width 216 height 38
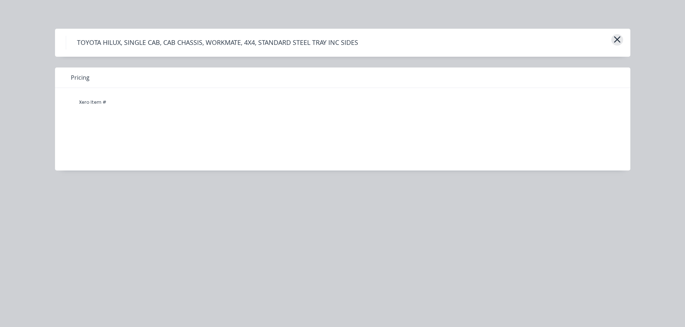
click at [618, 41] on icon "button" at bounding box center [616, 39] width 6 height 6
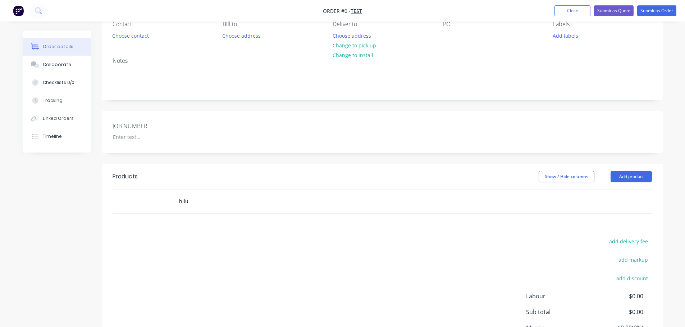
scroll to position [0, 0]
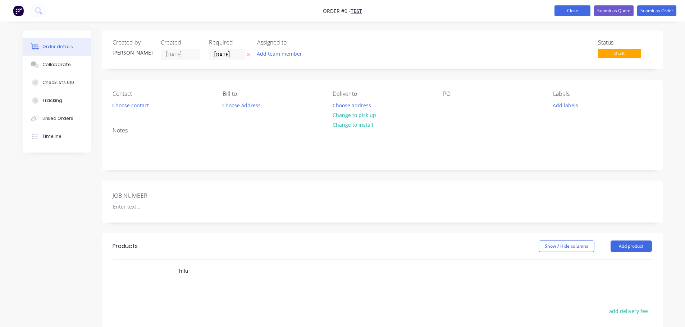
click at [572, 10] on button "Close" at bounding box center [572, 10] width 36 height 11
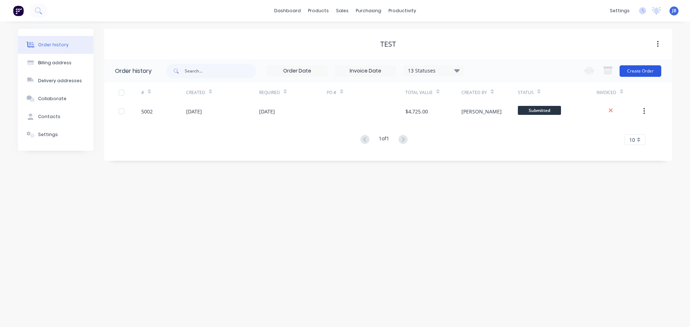
click at [636, 69] on button "Create Order" at bounding box center [641, 70] width 42 height 11
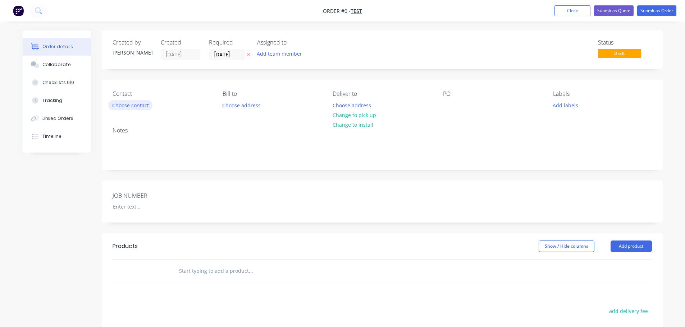
click at [132, 105] on button "Choose contact" at bounding box center [130, 105] width 44 height 10
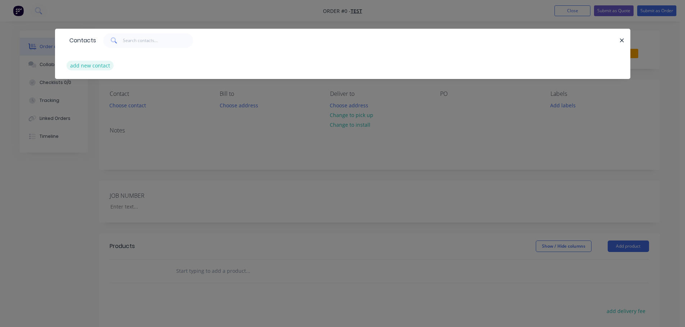
click at [93, 61] on button "add new contact" at bounding box center [89, 66] width 47 height 10
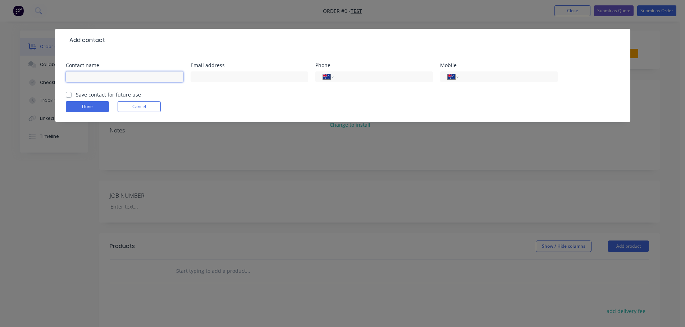
click at [81, 76] on input "text" at bounding box center [125, 77] width 118 height 11
click at [76, 95] on label "Save contact for future use" at bounding box center [108, 95] width 65 height 8
click at [71, 95] on input "Save contact for future use" at bounding box center [69, 94] width 6 height 7
click at [76, 94] on label "Save contact for future use" at bounding box center [108, 95] width 65 height 8
click at [69, 94] on input "Save contact for future use" at bounding box center [69, 94] width 6 height 7
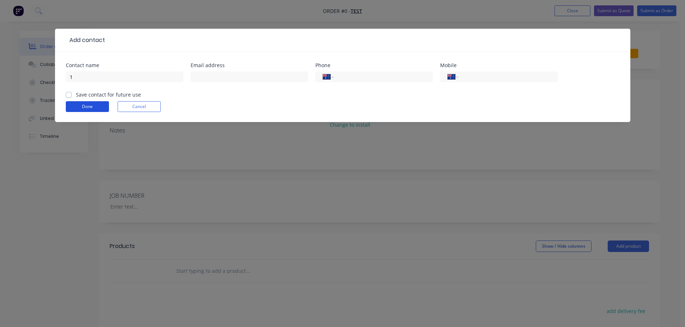
click at [85, 108] on button "Done" at bounding box center [87, 106] width 43 height 11
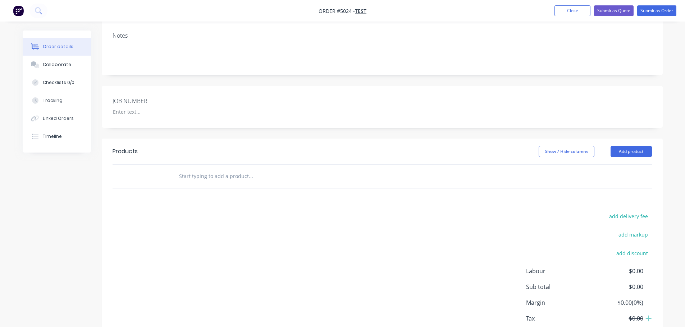
scroll to position [108, 0]
click at [198, 174] on input "text" at bounding box center [251, 176] width 144 height 14
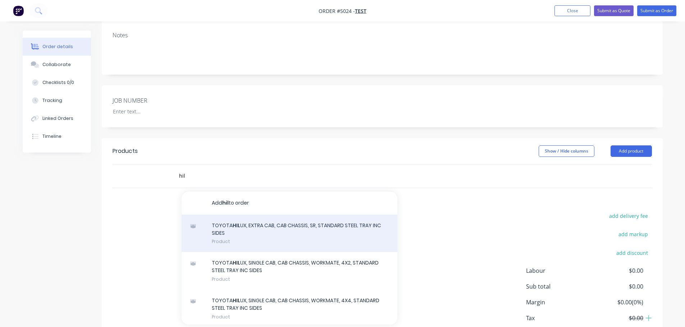
click at [248, 232] on div "TOYOTA HIL UX, EXTRA CAB, CAB CHASSIS, SR, STANDARD STEEL TRAY INC SIDES Product" at bounding box center [289, 234] width 216 height 38
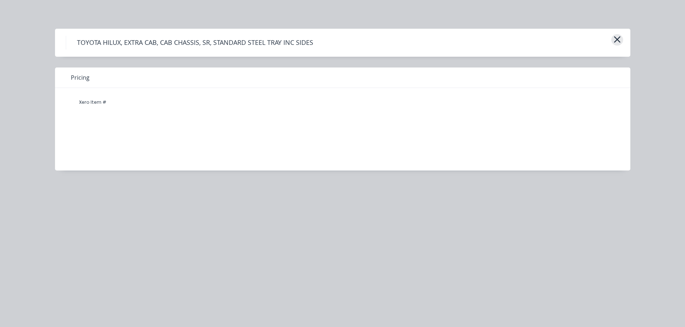
click at [616, 40] on icon "button" at bounding box center [616, 39] width 6 height 6
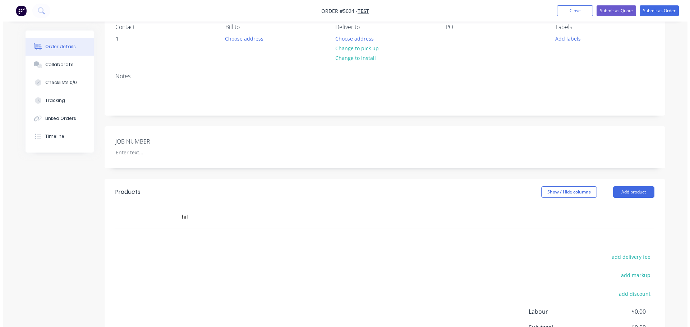
scroll to position [0, 0]
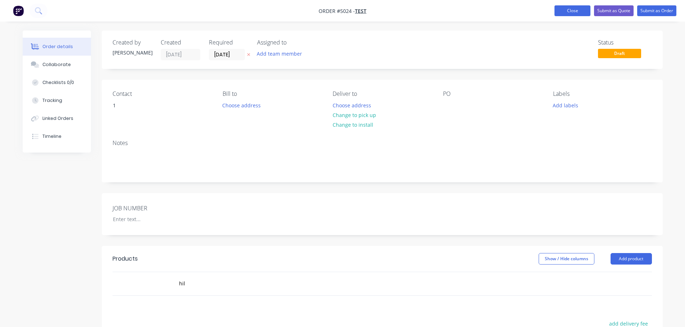
click at [562, 14] on button "Close" at bounding box center [572, 10] width 36 height 11
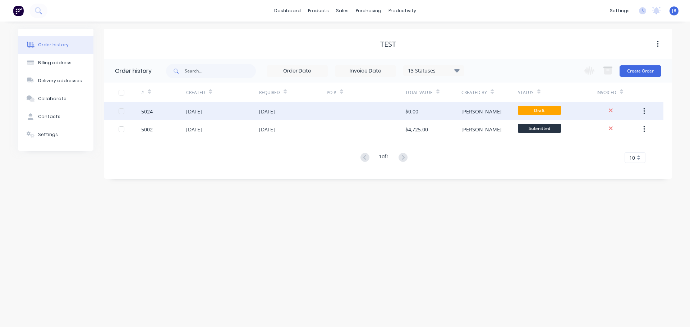
click at [647, 107] on button "button" at bounding box center [644, 111] width 17 height 13
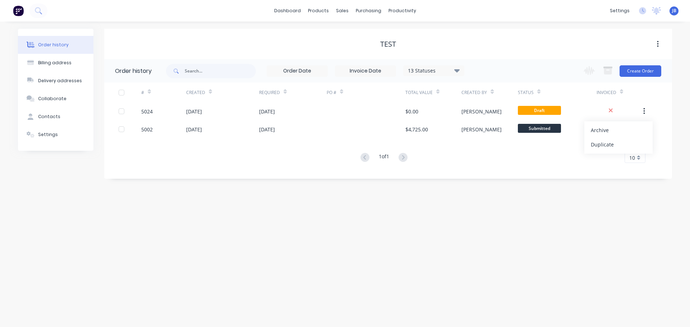
click at [607, 129] on div "Archive" at bounding box center [618, 130] width 55 height 10
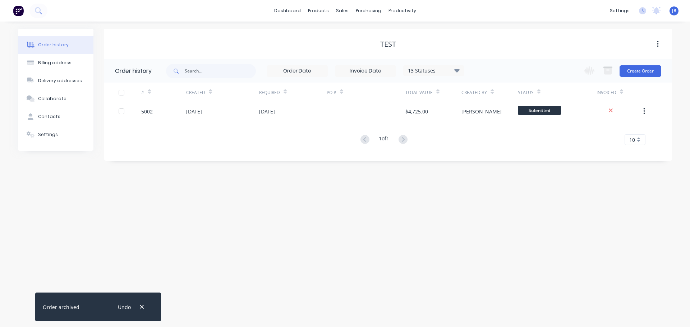
click at [416, 163] on div "Order history Billing address Delivery addresses Collaborate Contacts Settings …" at bounding box center [345, 175] width 690 height 306
click at [411, 189] on div "Order history Billing address Delivery addresses Collaborate Contacts Settings …" at bounding box center [345, 175] width 690 height 306
click at [51, 69] on button "Billing address" at bounding box center [55, 63] width 75 height 18
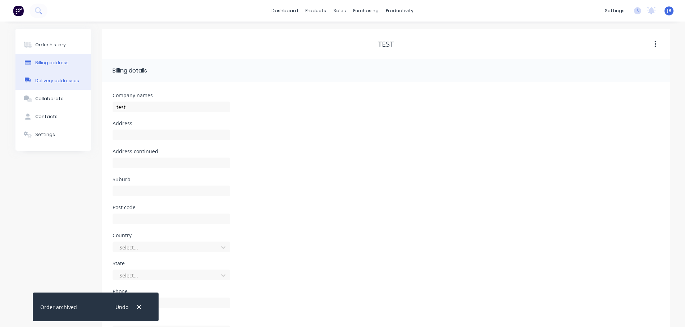
click at [53, 78] on div "Delivery addresses" at bounding box center [57, 81] width 44 height 6
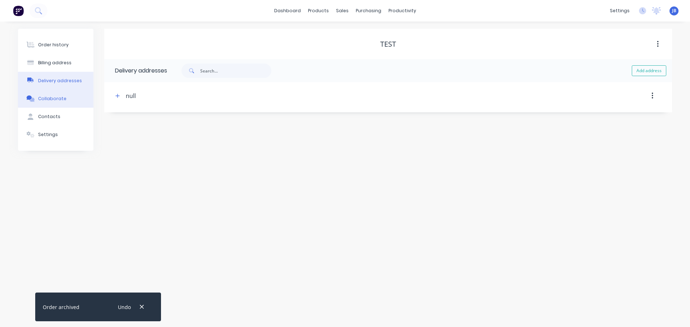
click at [51, 94] on button "Collaborate" at bounding box center [55, 99] width 75 height 18
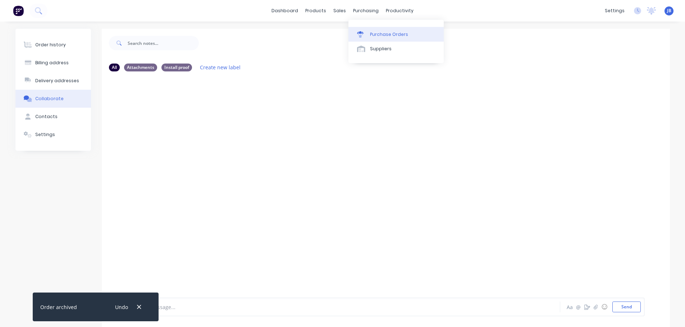
click at [367, 29] on link "Purchase Orders" at bounding box center [395, 34] width 95 height 14
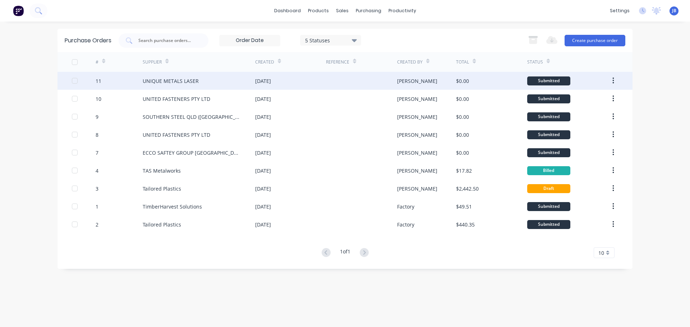
click at [203, 79] on div "UNIQUE METALS LASER" at bounding box center [199, 81] width 112 height 18
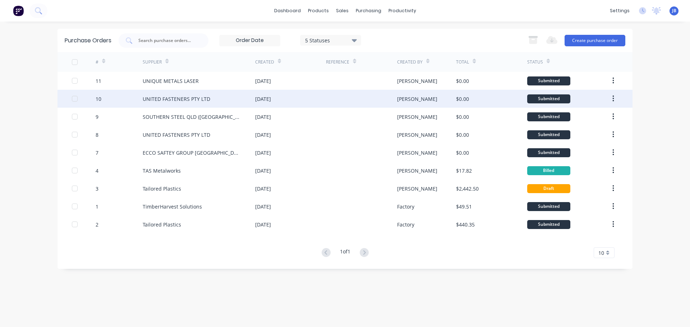
click at [261, 97] on div "[DATE]" at bounding box center [263, 99] width 16 height 8
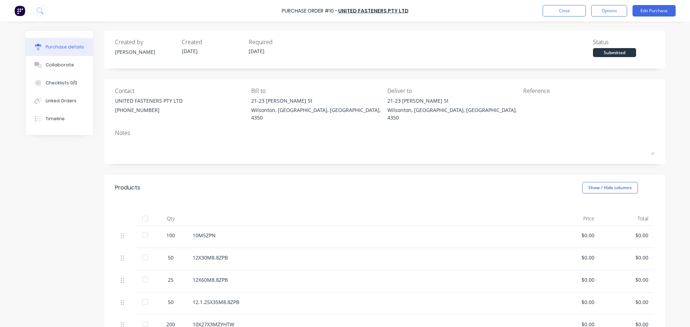
click at [424, 156] on div "Contact UNITED FASTENERS PTY LTD [PHONE_NUMBER] Bill to [STREET_ADDRESS][PERSON…" at bounding box center [384, 121] width 561 height 85
click at [273, 232] on div "10M5ZPN" at bounding box center [367, 236] width 348 height 8
click at [17, 11] on img at bounding box center [19, 10] width 11 height 11
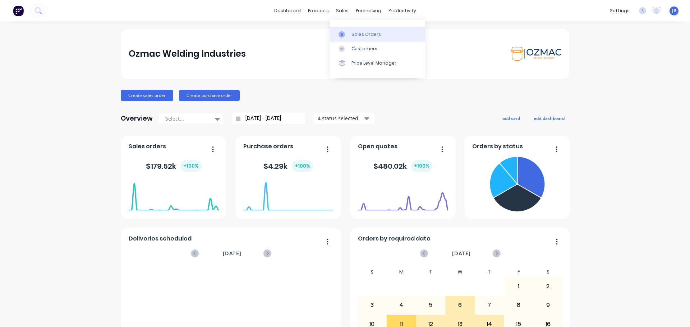
click at [363, 34] on div "Sales Orders" at bounding box center [365, 34] width 29 height 6
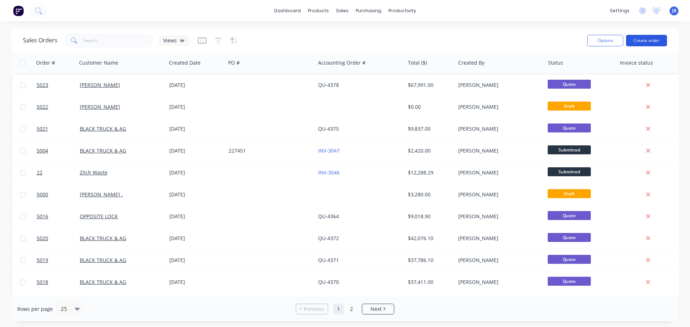
drag, startPoint x: 641, startPoint y: 33, endPoint x: 642, endPoint y: 37, distance: 3.8
click at [641, 33] on div "Options Create order" at bounding box center [625, 41] width 83 height 18
click at [645, 45] on button "Create order" at bounding box center [646, 40] width 41 height 11
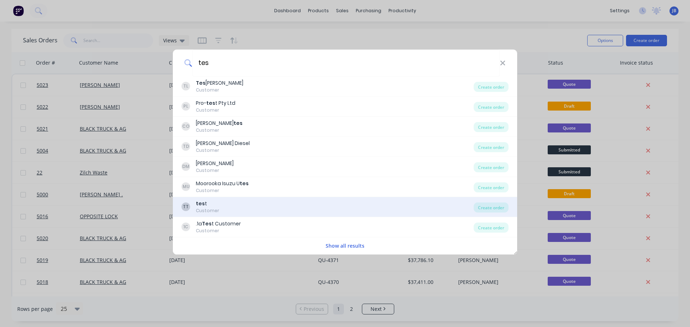
type input "tes"
click at [226, 206] on div "TT tes t Customer" at bounding box center [327, 207] width 292 height 14
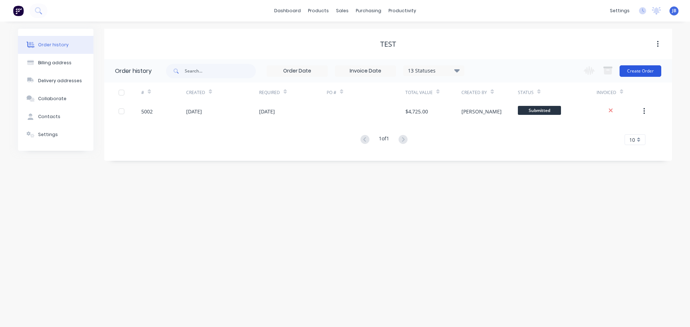
click at [644, 70] on button "Create Order" at bounding box center [641, 70] width 42 height 11
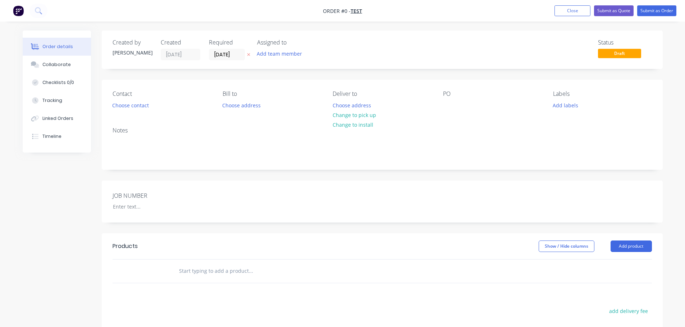
click at [215, 272] on input "text" at bounding box center [251, 271] width 144 height 14
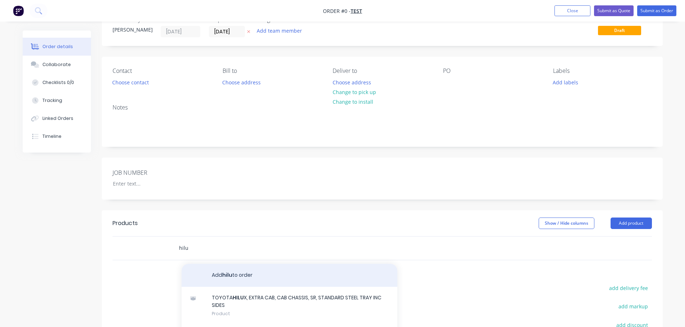
scroll to position [36, 0]
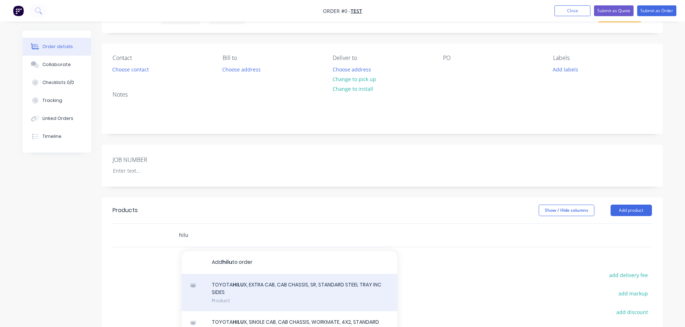
type input "hilu"
click at [243, 286] on div "TOYOTA HILU X, EXTRA CAB, CAB CHASSIS, SR, STANDARD STEEL TRAY INC SIDES Product" at bounding box center [289, 293] width 216 height 38
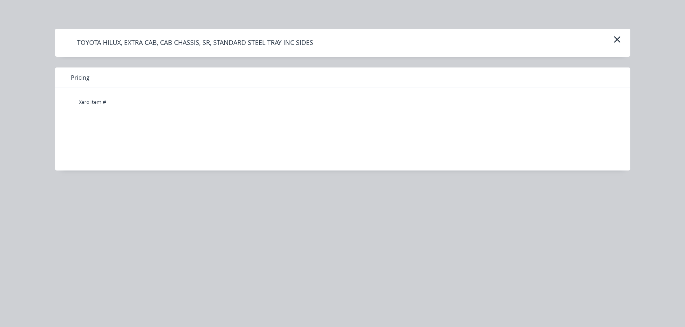
click at [124, 126] on div "Xero Item #" at bounding box center [337, 124] width 564 height 72
click at [125, 128] on div "Xero Item #" at bounding box center [337, 124] width 564 height 72
click at [619, 43] on icon "button" at bounding box center [617, 39] width 8 height 10
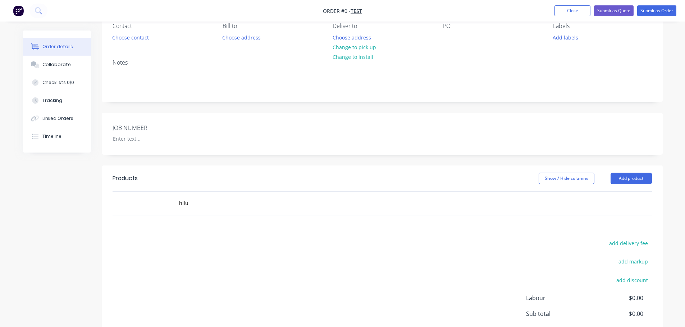
scroll to position [0, 0]
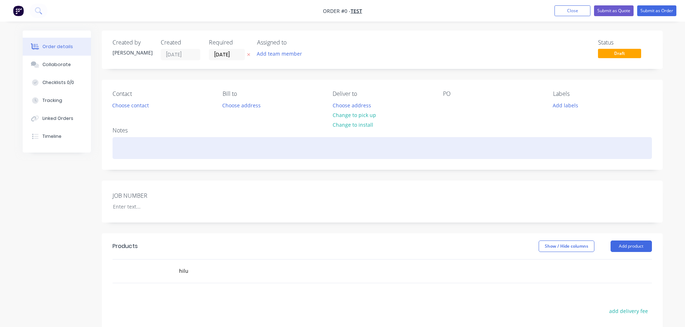
click at [379, 156] on div at bounding box center [381, 148] width 539 height 22
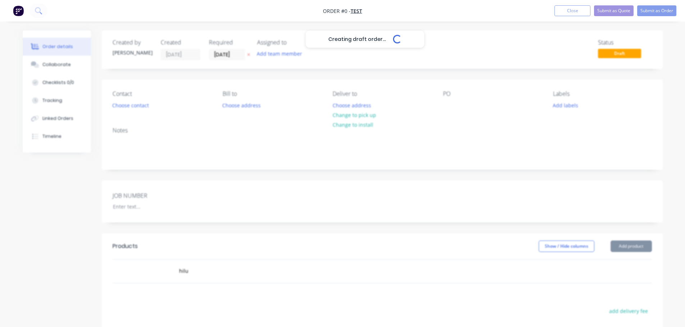
click at [382, 203] on div "Creating draft order... Loading... Order details Collaborate Checklists 0/0 Tra…" at bounding box center [342, 249] width 654 height 436
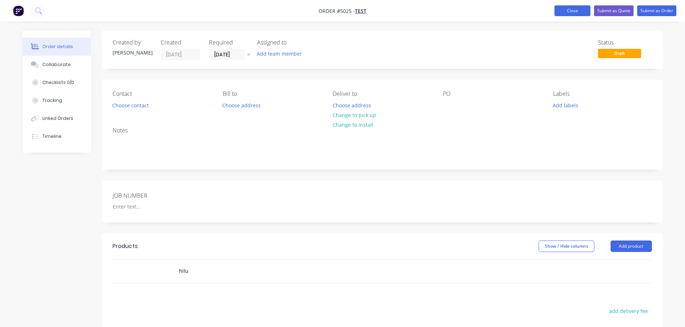
click at [573, 9] on button "Close" at bounding box center [572, 10] width 36 height 11
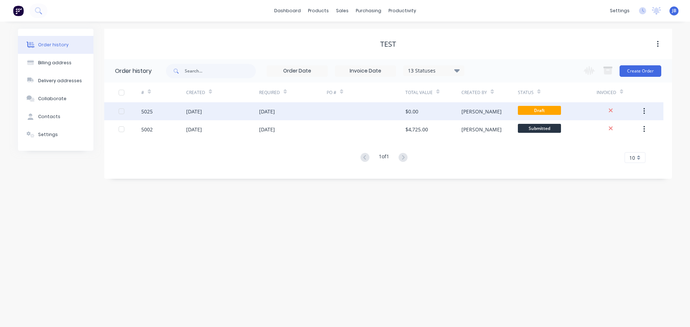
click at [655, 115] on div "5025 14 Aug 2025 14 Aug 2025 $0.00 Jason Draft" at bounding box center [383, 111] width 559 height 18
click at [644, 112] on icon "button" at bounding box center [644, 111] width 2 height 8
click at [610, 132] on div "Archive" at bounding box center [618, 130] width 55 height 10
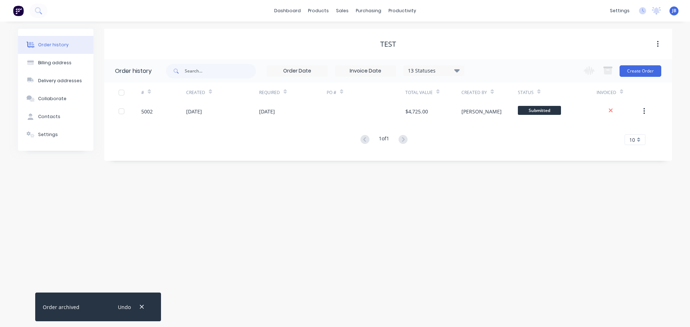
click at [546, 40] on div "test" at bounding box center [388, 44] width 568 height 9
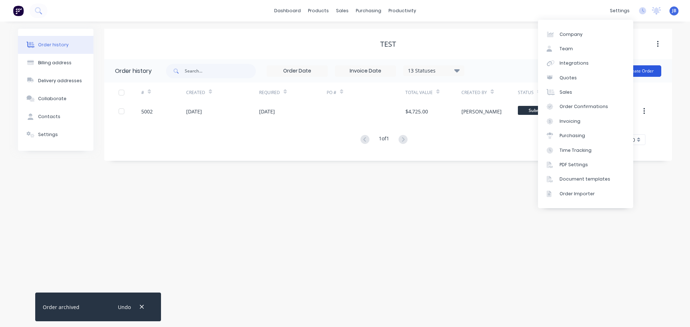
click at [650, 71] on button "Create Order" at bounding box center [641, 70] width 42 height 11
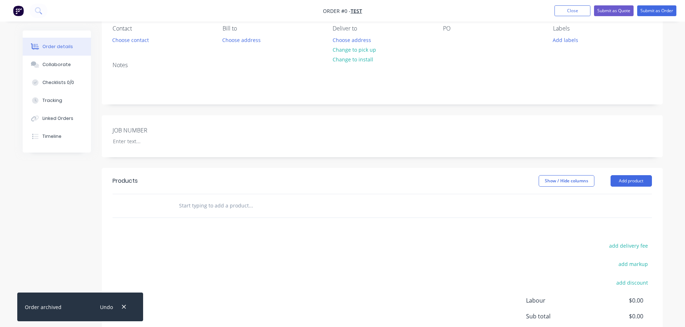
scroll to position [139, 0]
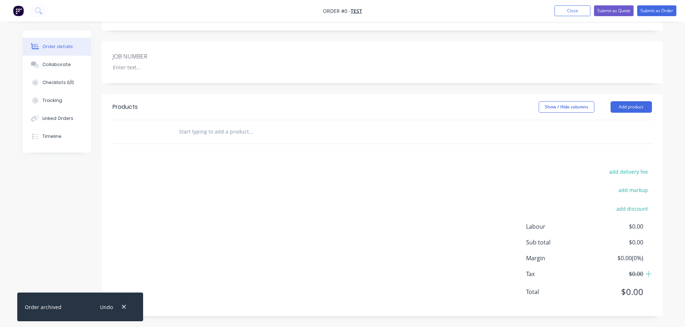
click at [225, 133] on input "text" at bounding box center [251, 132] width 144 height 14
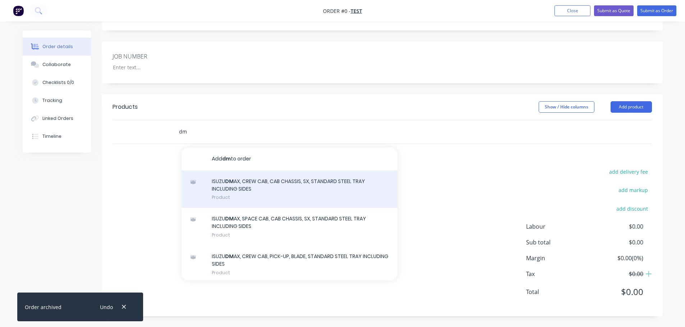
type input "dm"
click at [269, 183] on div "ISUZU DM AX, CREW CAB, CAB CHASSIS, SX, STANDARD STEEL TRAY INCLUDING SIDES Pro…" at bounding box center [289, 190] width 216 height 38
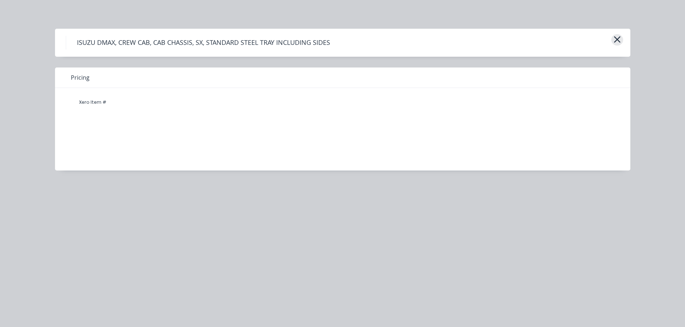
click at [618, 40] on icon "button" at bounding box center [617, 39] width 8 height 10
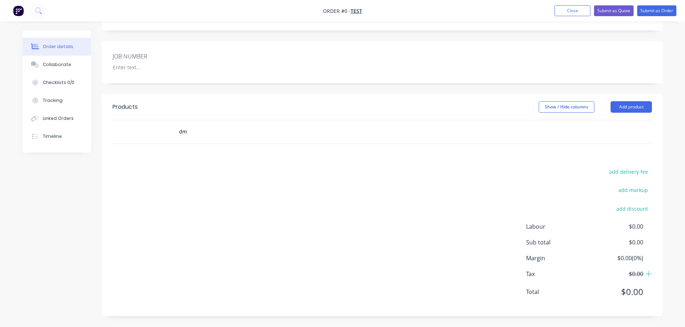
click at [363, 101] on div "Show / Hide columns Add product" at bounding box center [439, 106] width 424 height 11
click at [576, 6] on button "Close" at bounding box center [572, 10] width 36 height 11
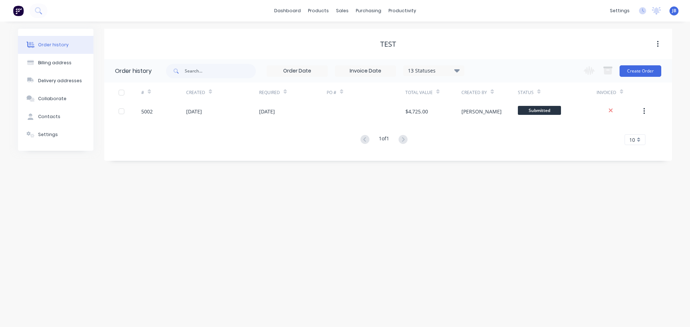
click at [489, 139] on div "1 of 1 10 5 10 15 20 25 30 35" at bounding box center [383, 140] width 559 height 10
click at [18, 10] on img at bounding box center [18, 10] width 11 height 11
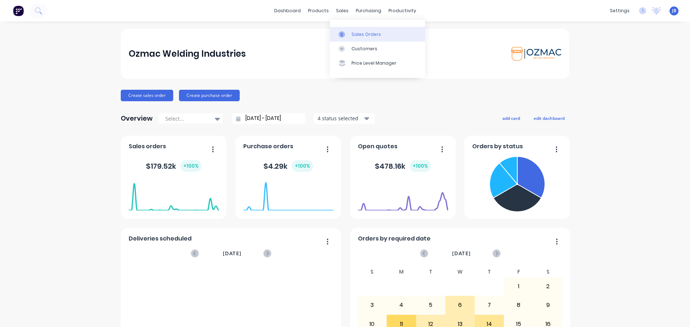
click at [349, 35] on link "Sales Orders" at bounding box center [377, 34] width 95 height 14
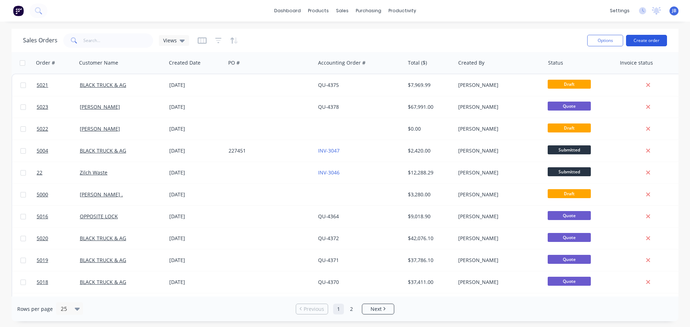
click at [640, 41] on button "Create order" at bounding box center [646, 40] width 41 height 11
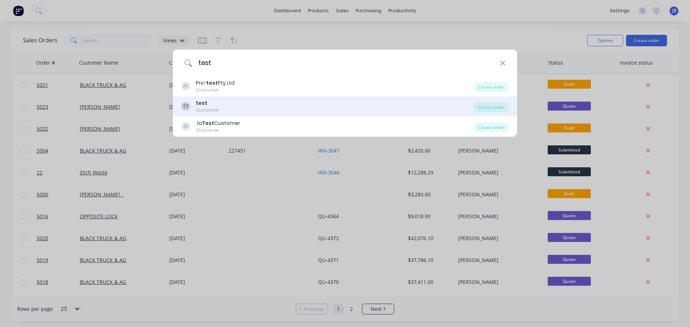
type input "test"
click at [233, 107] on div "TT test Customer" at bounding box center [327, 107] width 292 height 14
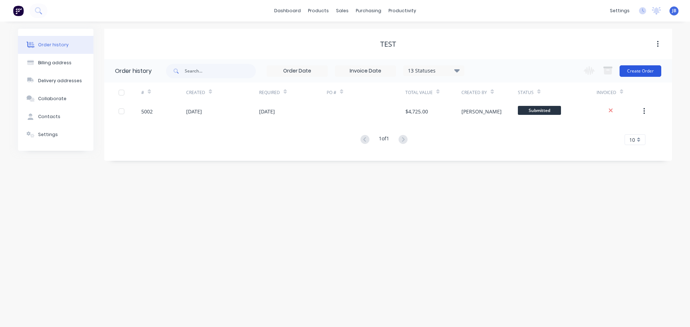
click at [643, 69] on button "Create Order" at bounding box center [641, 70] width 42 height 11
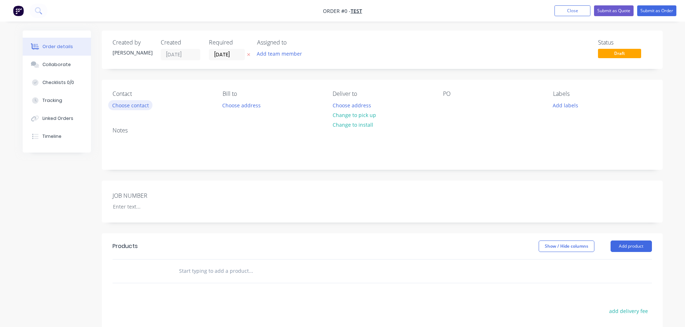
click at [130, 107] on button "Choose contact" at bounding box center [130, 105] width 44 height 10
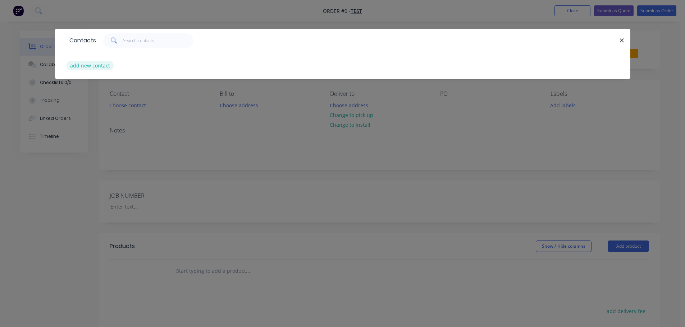
click at [106, 67] on button "add new contact" at bounding box center [89, 66] width 47 height 10
select select "AU"
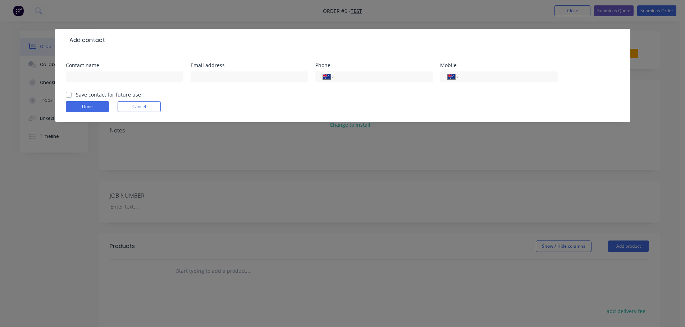
click at [107, 68] on div "Contact name" at bounding box center [125, 77] width 118 height 28
click at [109, 76] on input "text" at bounding box center [125, 77] width 118 height 11
type input "1"
click at [391, 75] on input "tel" at bounding box center [382, 77] width 86 height 8
type input "1"
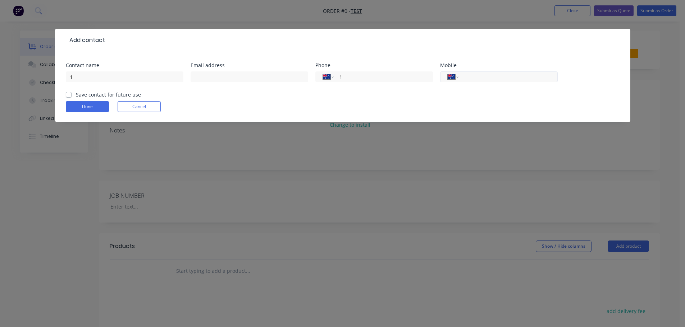
click at [501, 77] on input "tel" at bounding box center [506, 77] width 86 height 8
type input "1"
click at [89, 106] on button "Done" at bounding box center [87, 106] width 43 height 11
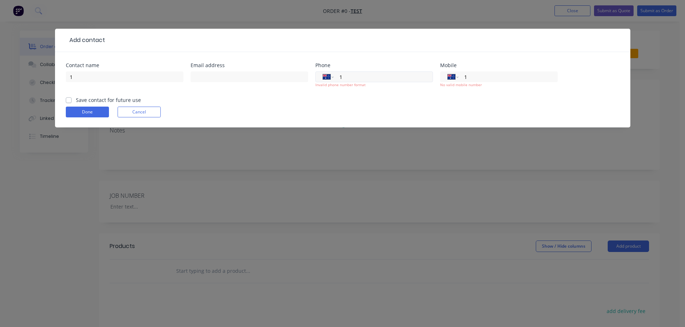
click at [360, 76] on input "1" at bounding box center [382, 77] width 86 height 8
click at [480, 78] on input "1" at bounding box center [506, 77] width 86 height 8
click at [481, 78] on input "1" at bounding box center [506, 77] width 86 height 8
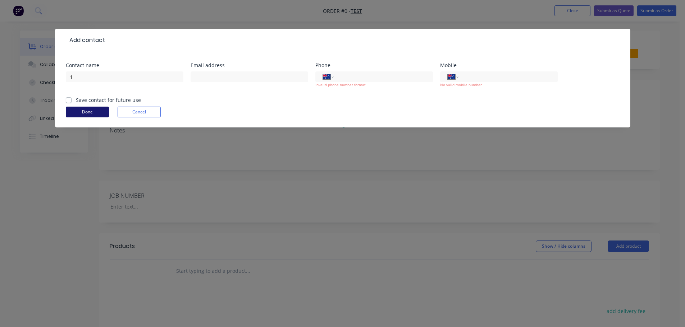
click at [88, 114] on button "Done" at bounding box center [87, 112] width 43 height 11
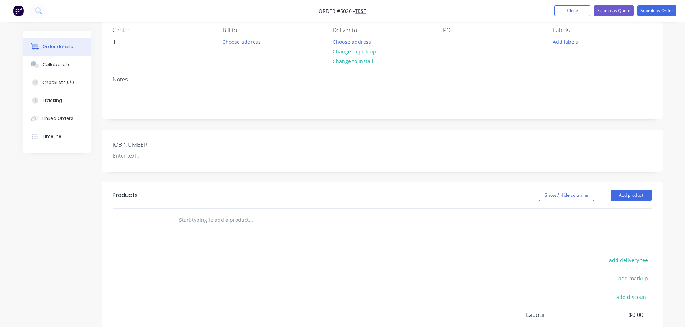
scroll to position [44, 0]
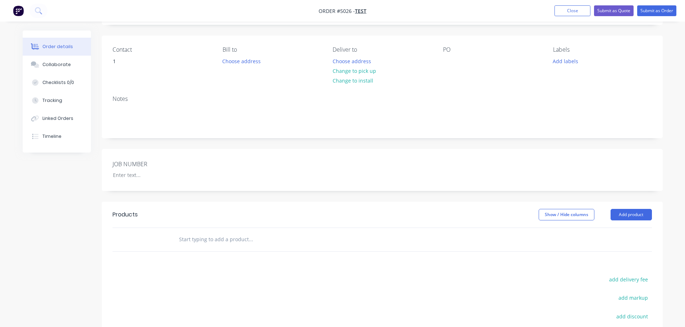
click at [202, 241] on input "text" at bounding box center [251, 240] width 144 height 14
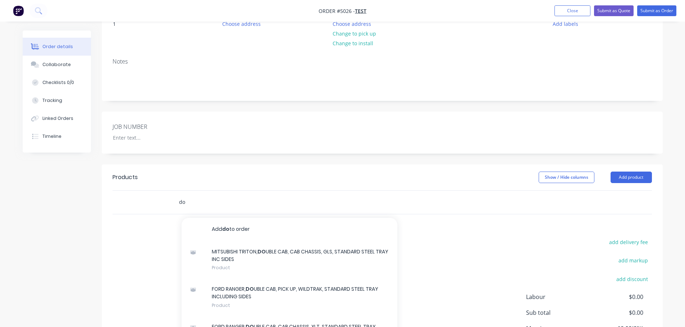
scroll to position [152, 0]
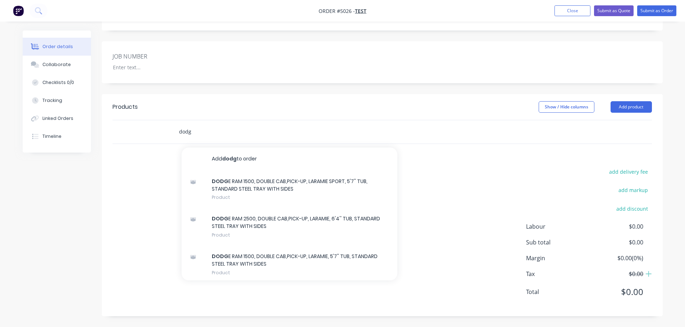
type input "dodg"
click at [272, 190] on div "DODG E RAM 1500, DOUBLE CAB,PICK-UP, LARAMIE SPORT, 5'7'' TUB, STANDARD STEEL T…" at bounding box center [289, 190] width 216 height 38
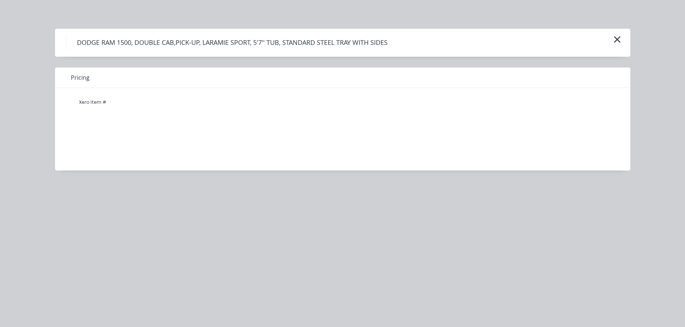
drag, startPoint x: 91, startPoint y: 114, endPoint x: 154, endPoint y: 123, distance: 63.9
click at [92, 115] on div "Xero Item #" at bounding box center [337, 124] width 564 height 72
click at [611, 41] on button "button" at bounding box center [617, 39] width 12 height 11
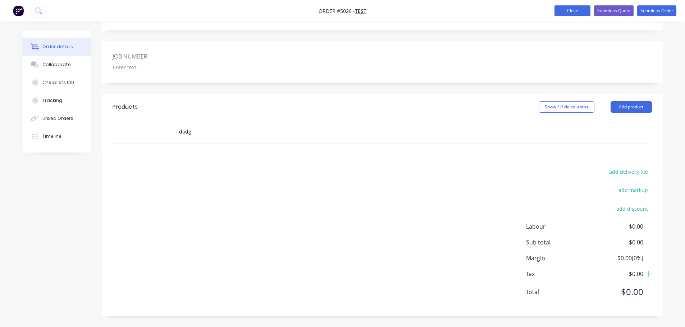
click at [567, 6] on button "Close" at bounding box center [572, 10] width 36 height 11
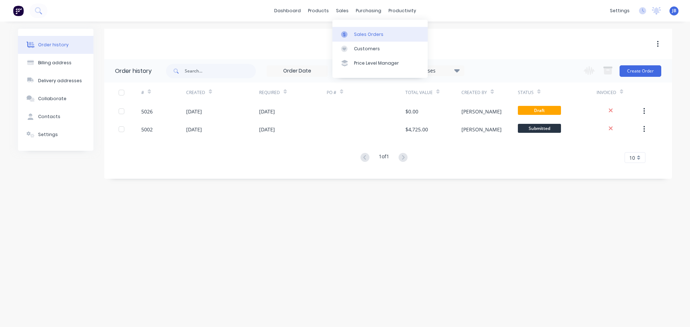
click at [350, 33] on div at bounding box center [346, 34] width 11 height 6
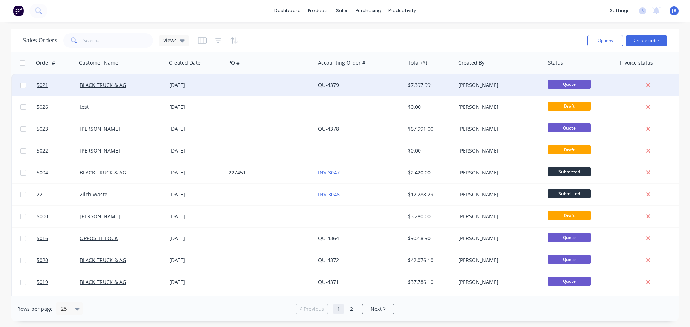
click at [148, 86] on div "BLACK TRUCK & AG" at bounding box center [120, 85] width 80 height 7
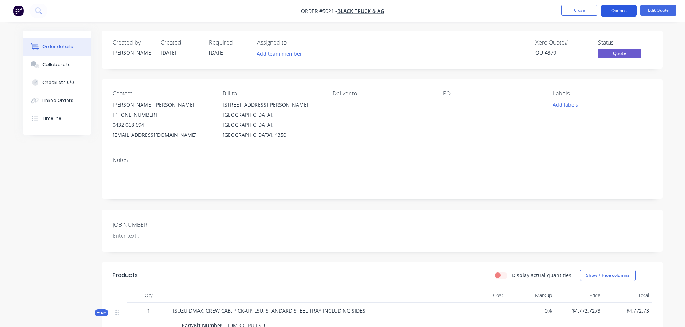
click at [620, 12] on button "Options" at bounding box center [618, 10] width 36 height 11
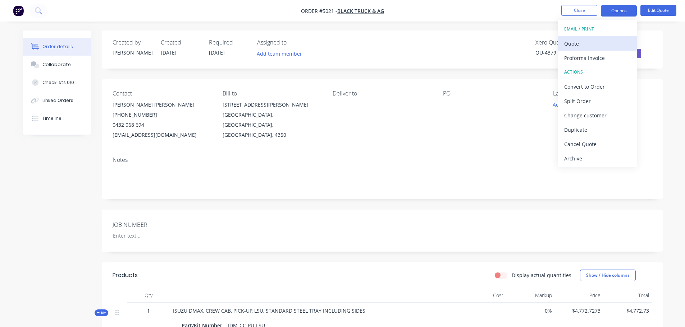
click at [605, 46] on div "Quote" at bounding box center [597, 43] width 66 height 10
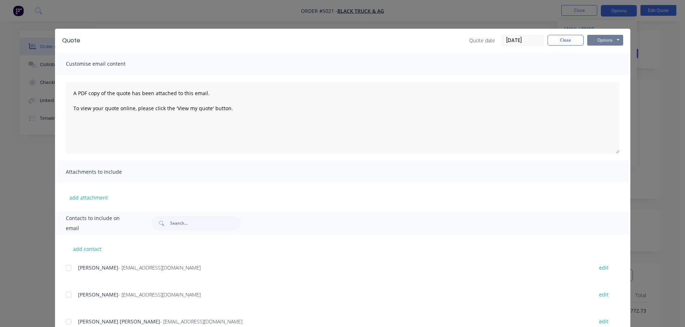
click at [607, 41] on button "Options" at bounding box center [605, 40] width 36 height 11
click at [604, 65] on button "Print" at bounding box center [610, 65] width 46 height 12
click at [552, 43] on button "Close" at bounding box center [565, 40] width 36 height 11
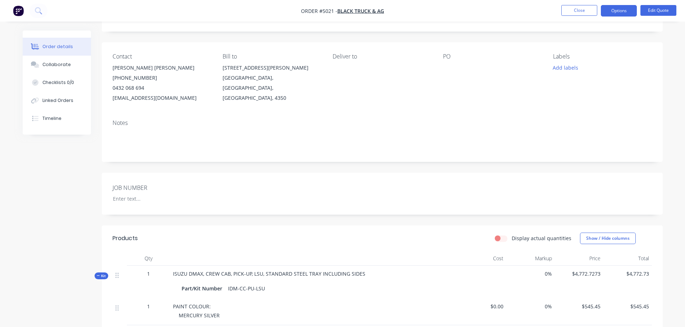
scroll to position [36, 0]
click at [511, 241] on label "Display actual quantities" at bounding box center [541, 240] width 60 height 8
click at [498, 241] on input "Display actual quantities" at bounding box center [497, 239] width 6 height 7
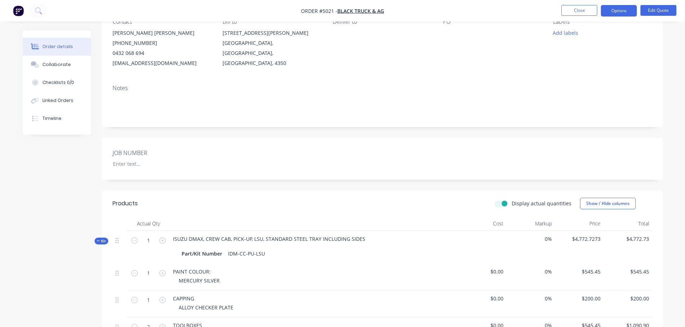
scroll to position [180, 0]
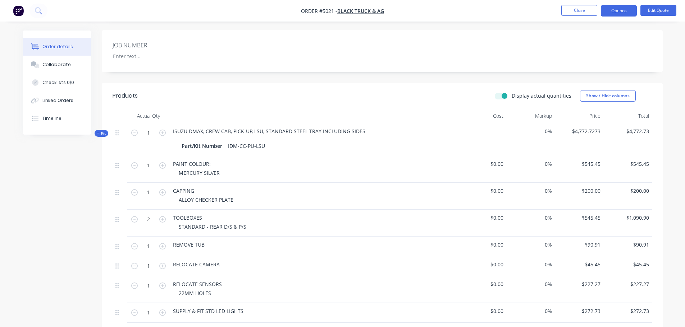
click at [511, 99] on label "Display actual quantities" at bounding box center [541, 96] width 60 height 8
click at [500, 99] on input "Display actual quantities" at bounding box center [497, 95] width 6 height 7
checkbox input "false"
click at [13, 8] on img "button" at bounding box center [18, 10] width 11 height 11
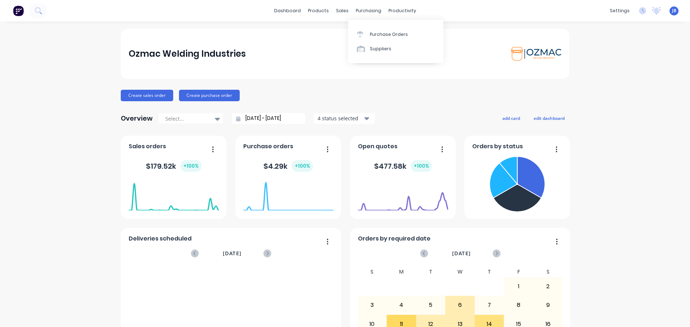
click at [604, 57] on div "Ozmac Welding Industries Create sales order Create purchase order Overview Sele…" at bounding box center [345, 216] width 690 height 375
click at [284, 90] on div "Create sales order Create purchase order" at bounding box center [345, 95] width 448 height 11
click at [477, 96] on div "Create sales order Create purchase order" at bounding box center [345, 95] width 448 height 11
click at [368, 53] on div "Ozmac Welding Industries" at bounding box center [345, 54] width 433 height 14
click at [330, 36] on div "Product Catalogue" at bounding box center [347, 34] width 45 height 6
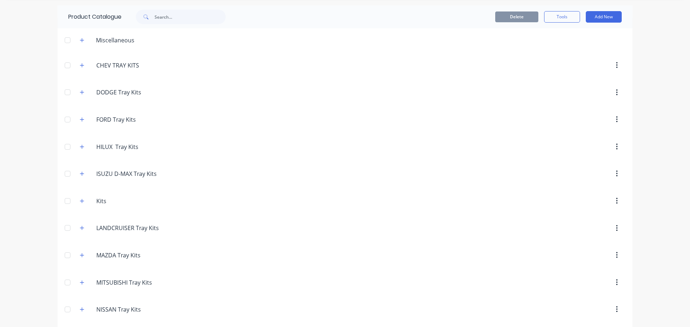
scroll to position [36, 0]
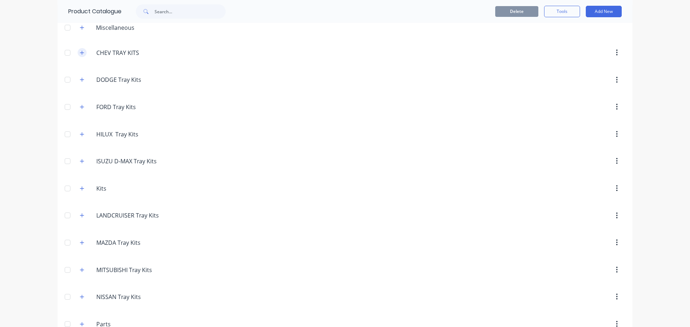
click at [80, 55] on icon "button" at bounding box center [82, 52] width 4 height 5
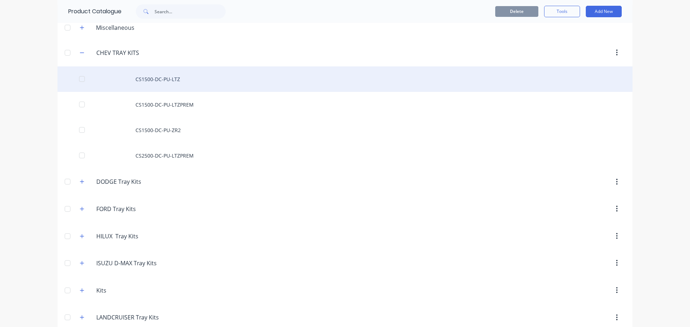
click at [144, 83] on div "CS1500-DC-PU-LTZ" at bounding box center [344, 79] width 575 height 26
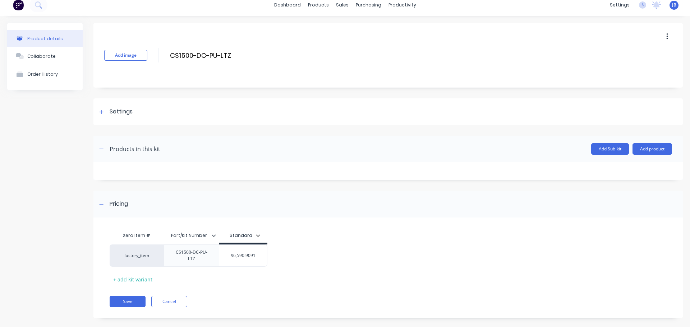
scroll to position [11, 0]
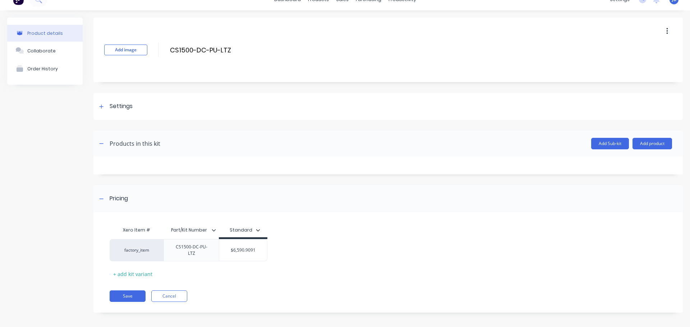
click at [355, 171] on div at bounding box center [387, 166] width 589 height 18
click at [128, 100] on div "Settings" at bounding box center [387, 106] width 589 height 27
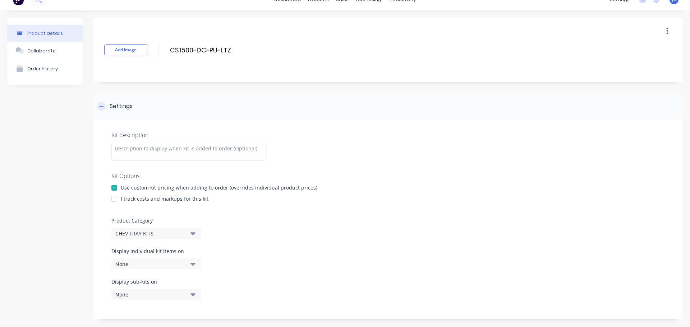
click at [102, 109] on icon at bounding box center [101, 106] width 4 height 5
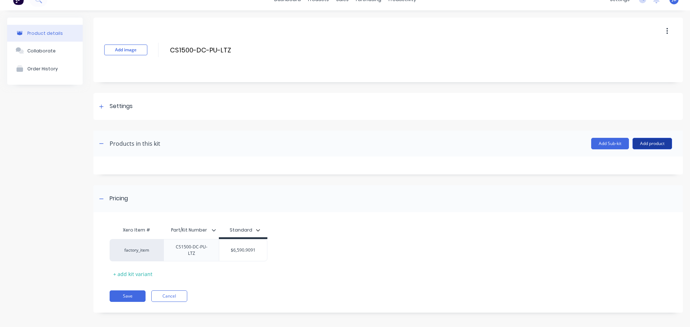
click at [645, 147] on button "Add product" at bounding box center [652, 143] width 40 height 11
click at [520, 182] on div "Add image CS1500-DC-PU-LTZ CS1500-DC-PU-LTZ Enter kit name Settings Kit descrip…" at bounding box center [387, 171] width 589 height 306
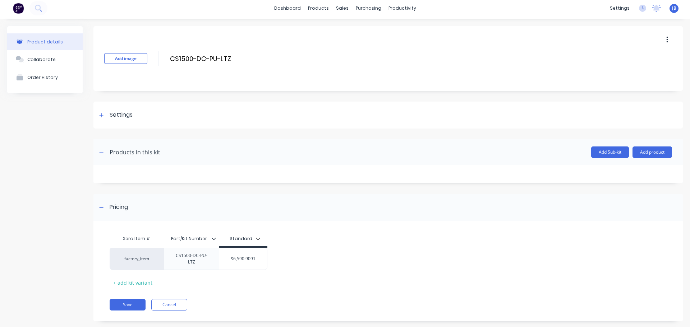
scroll to position [0, 0]
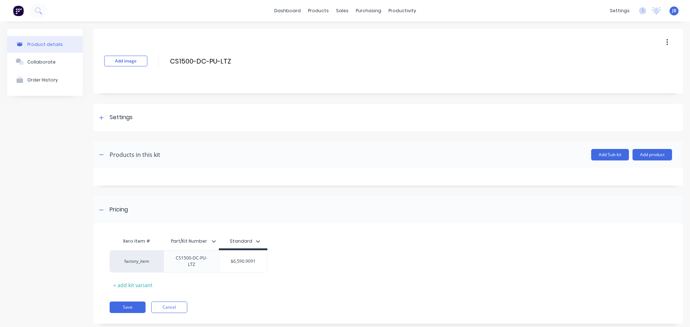
click at [52, 46] on div "Product details" at bounding box center [45, 44] width 36 height 5
click at [328, 29] on link "Product Catalogue" at bounding box center [351, 34] width 95 height 14
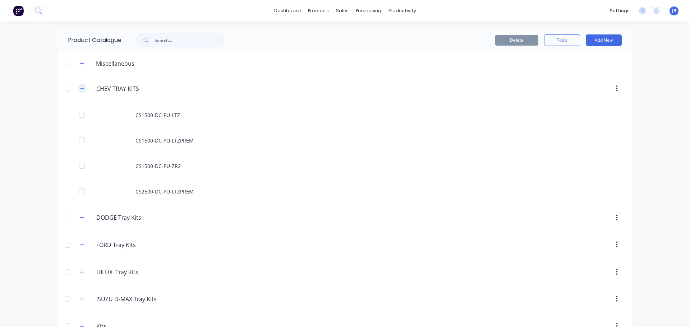
click at [80, 87] on icon "button" at bounding box center [82, 88] width 4 height 5
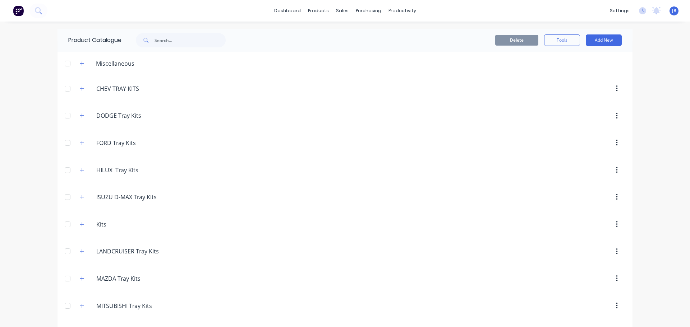
click at [616, 90] on button "button" at bounding box center [616, 88] width 17 height 13
click at [265, 93] on div at bounding box center [406, 88] width 438 height 13
click at [124, 86] on input "CHEV TRAY KITS" at bounding box center [138, 88] width 85 height 9
click at [97, 104] on header "DODGE.Tray.Kits DODGE Tray Kits" at bounding box center [344, 115] width 575 height 27
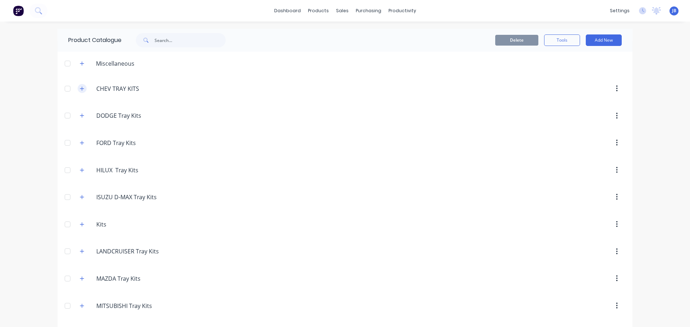
click at [83, 88] on button "button" at bounding box center [82, 88] width 9 height 9
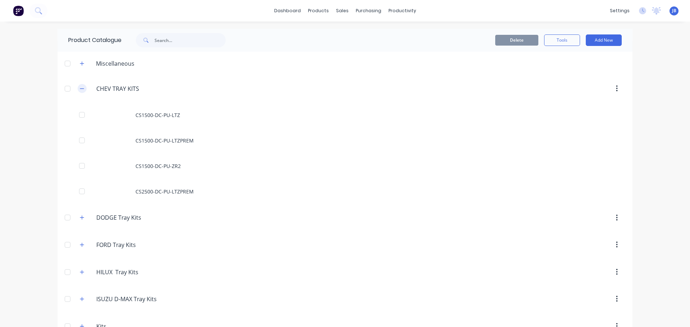
click at [82, 88] on button "button" at bounding box center [82, 88] width 9 height 9
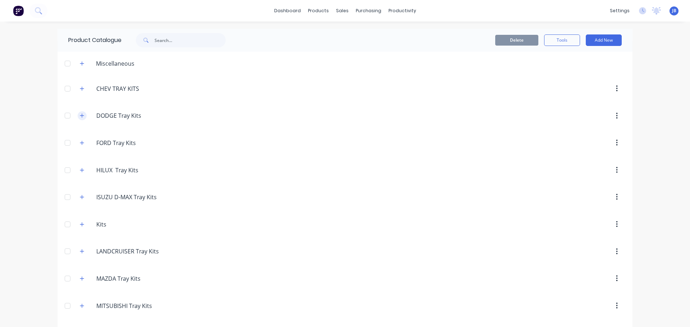
click at [80, 117] on icon "button" at bounding box center [82, 115] width 4 height 5
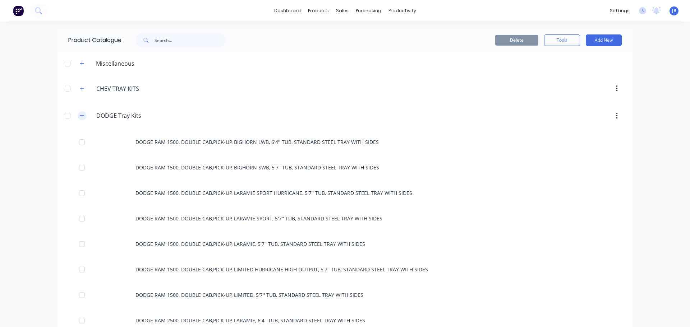
click at [80, 116] on icon "button" at bounding box center [82, 116] width 4 height 0
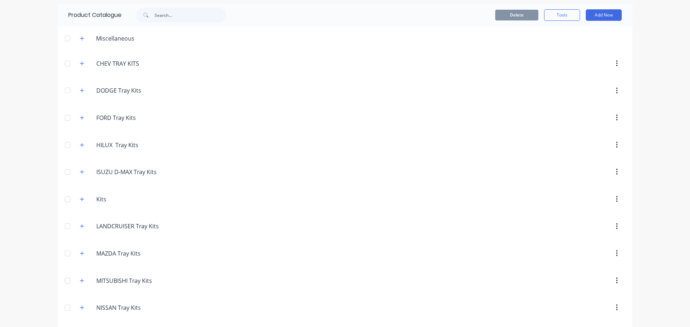
scroll to position [54, 0]
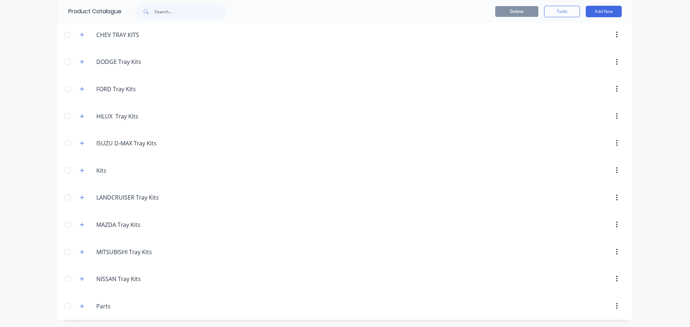
click at [78, 66] on div "DODGE.Tray.Kits DODGE Tray Kits" at bounding box center [130, 62] width 113 height 13
click at [80, 61] on icon "button" at bounding box center [82, 61] width 4 height 5
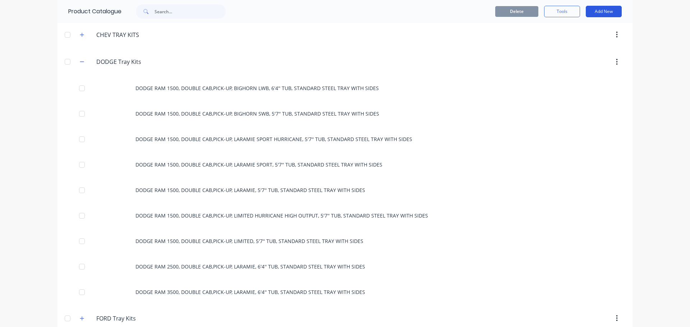
click at [597, 9] on button "Add New" at bounding box center [604, 11] width 36 height 11
click at [572, 61] on div "Product Kit" at bounding box center [587, 59] width 55 height 10
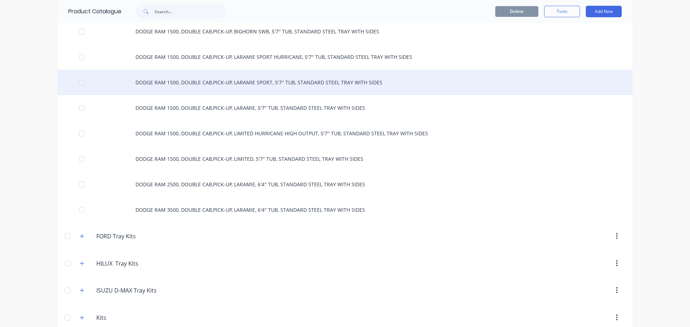
scroll to position [32, 0]
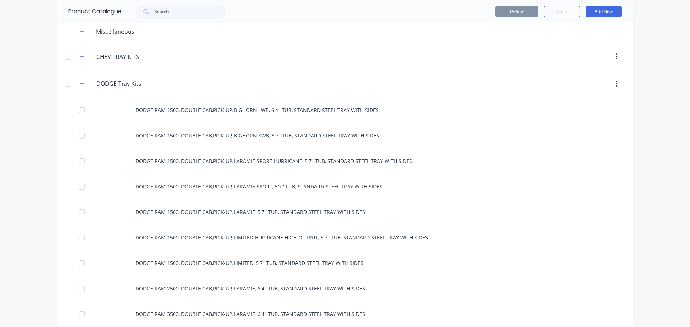
click at [650, 91] on div "dashboard products sales purchasing productivity dashboard products Product Cat…" at bounding box center [345, 163] width 690 height 327
click at [646, 88] on div "dashboard products sales purchasing productivity dashboard products Product Cat…" at bounding box center [345, 163] width 690 height 327
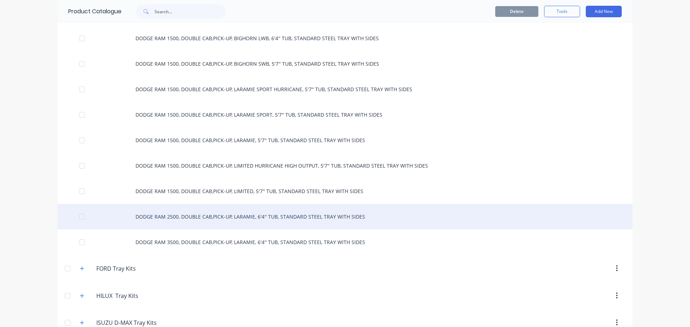
scroll to position [0, 0]
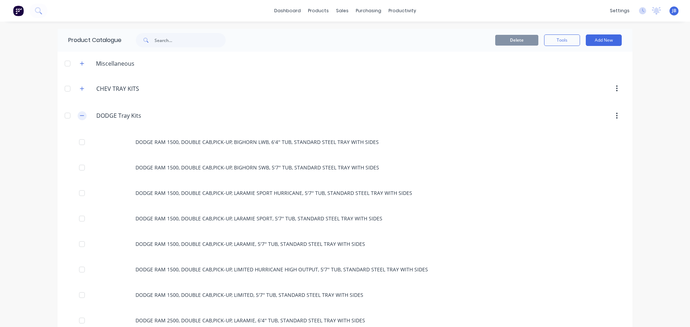
click at [82, 117] on button "button" at bounding box center [82, 115] width 9 height 9
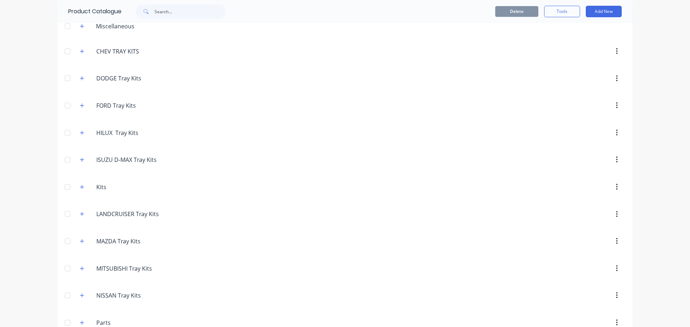
scroll to position [54, 0]
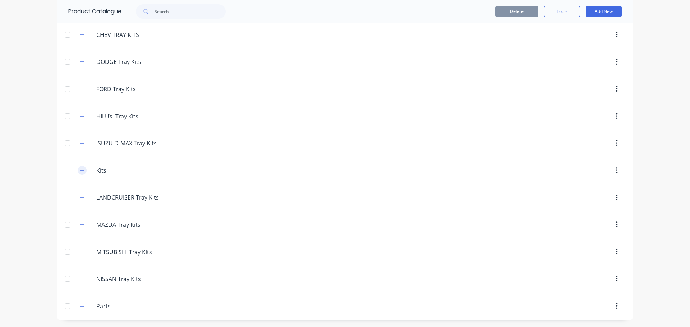
click at [80, 170] on icon "button" at bounding box center [82, 170] width 4 height 5
click at [81, 170] on icon "button" at bounding box center [82, 170] width 4 height 5
click at [80, 171] on icon "button" at bounding box center [82, 170] width 4 height 5
